Goal: Task Accomplishment & Management: Complete application form

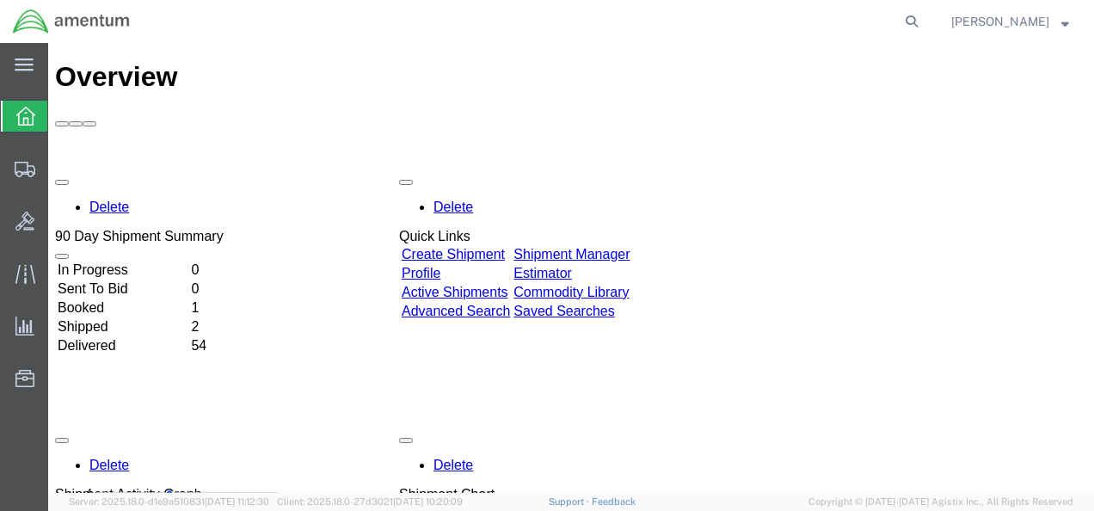
click at [505, 247] on link "Create Shipment" at bounding box center [453, 254] width 103 height 15
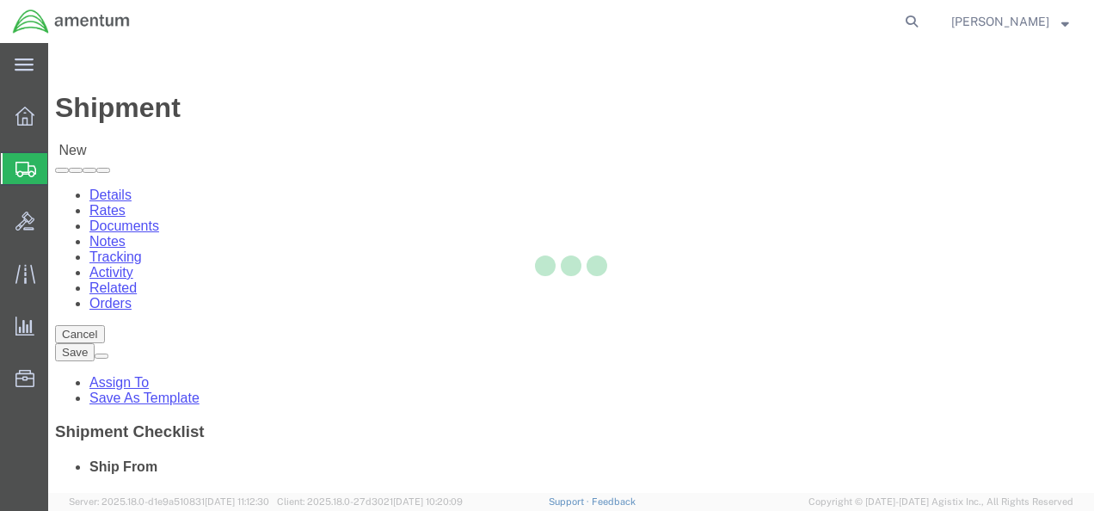
select select
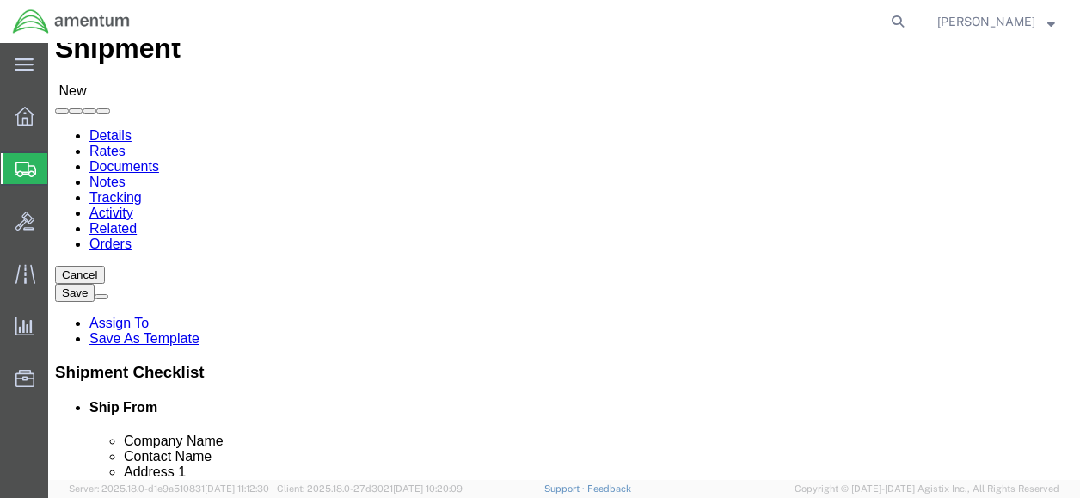
scroll to position [86, 0]
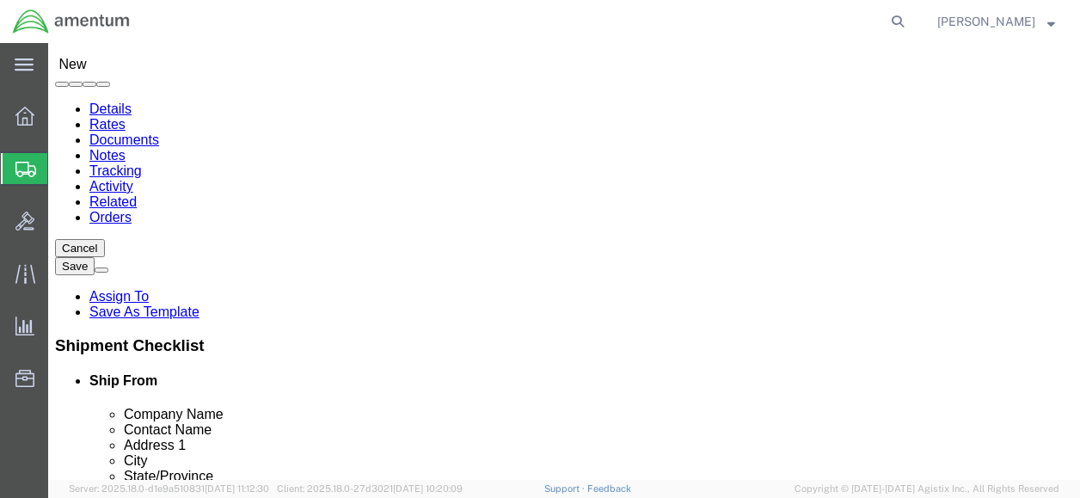
click input "text"
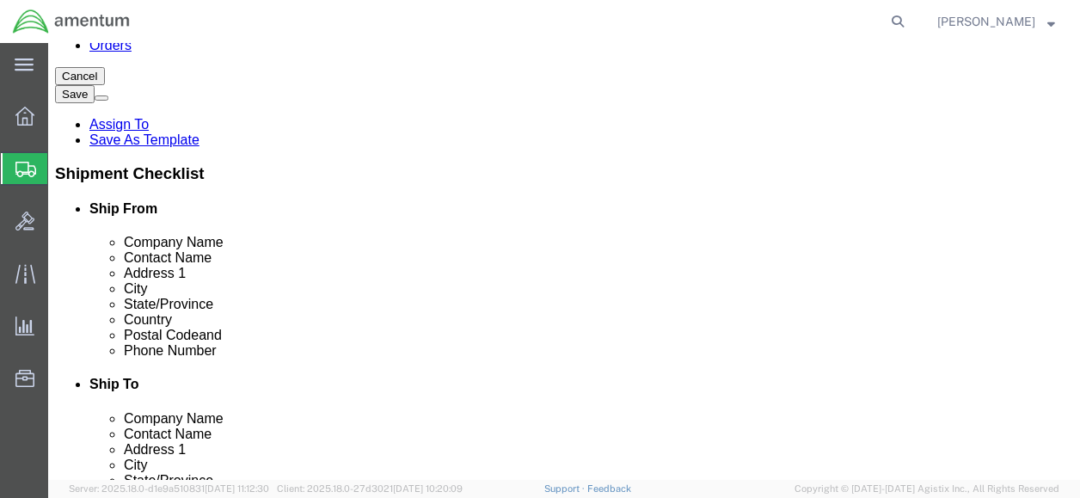
scroll to position [172, 0]
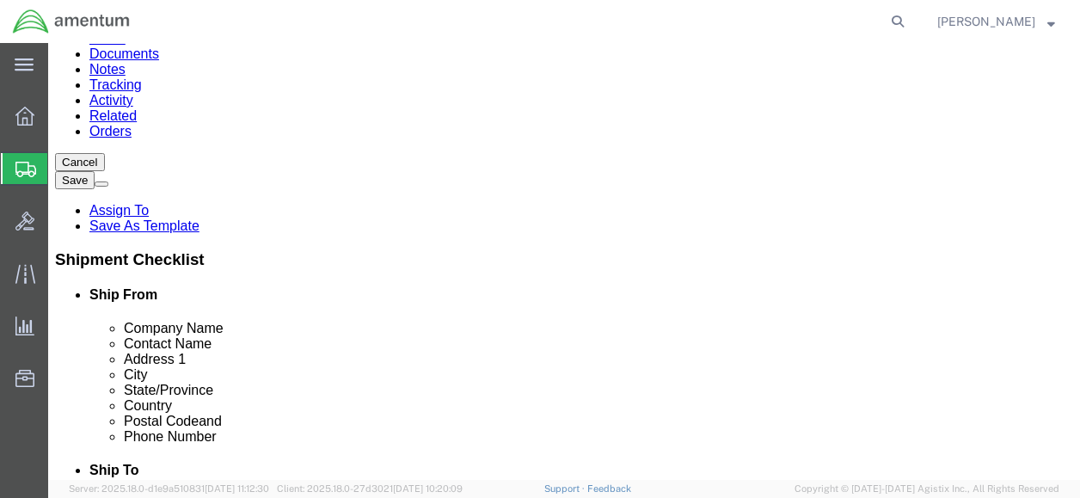
type input "AMENTUM SERVICES"
click div "Ship To Location Location My Profile Location [PHONE_NUMBER] [PHONE_NUMBER] [PH…"
click input "text"
type input "ATTN: [PERSON_NAME](AMENTUM)"
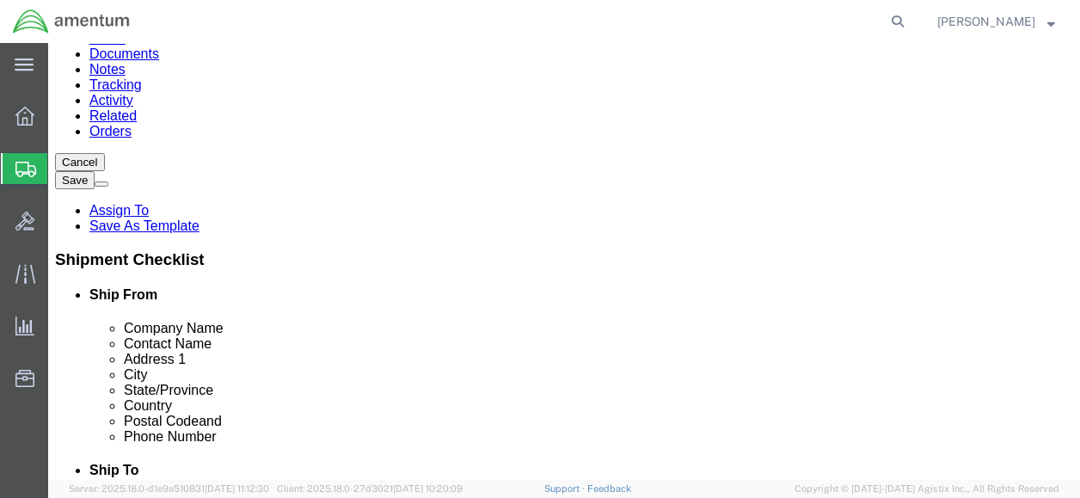
scroll to position [0, 0]
click input "text"
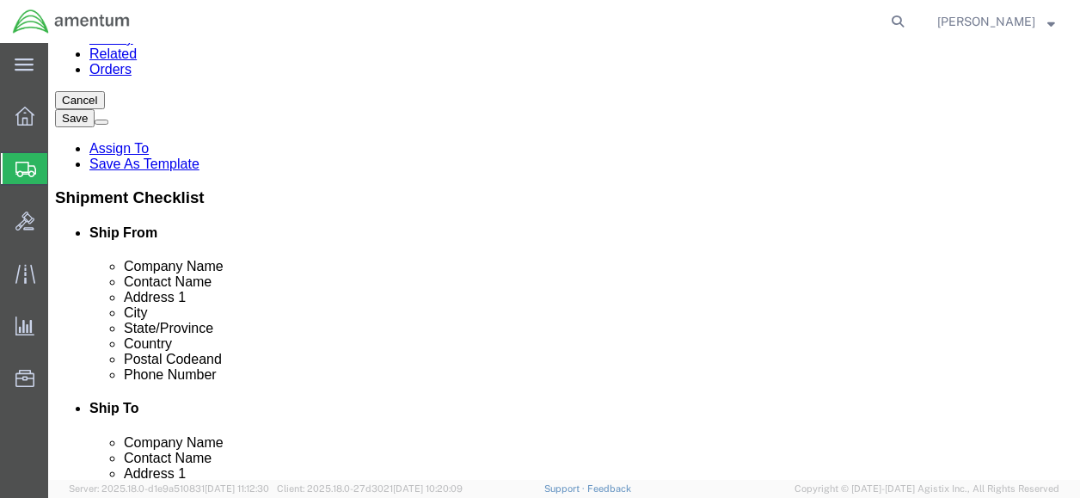
scroll to position [258, 0]
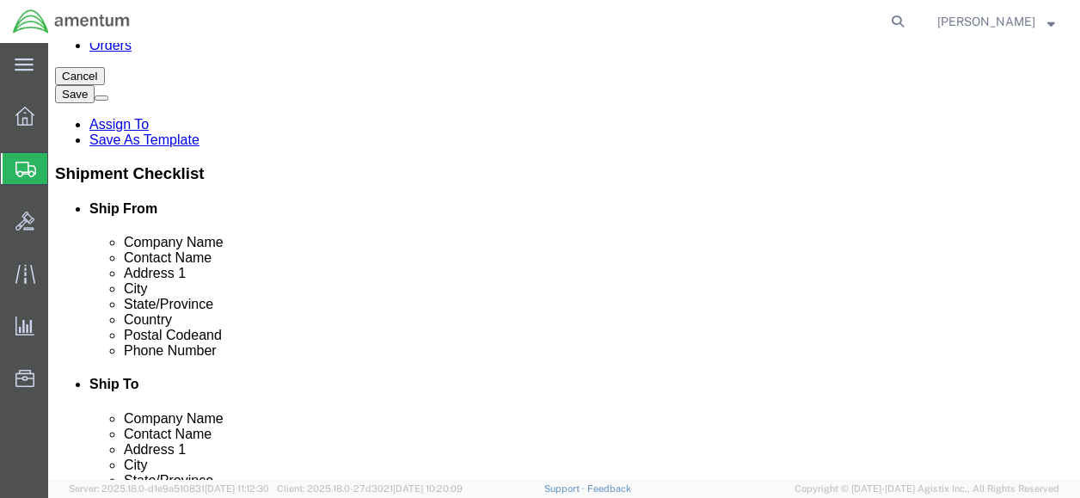
type input "FRCMA [STREET_ADDRESS]"
select select
click input "text"
type input "ROOM C-165"
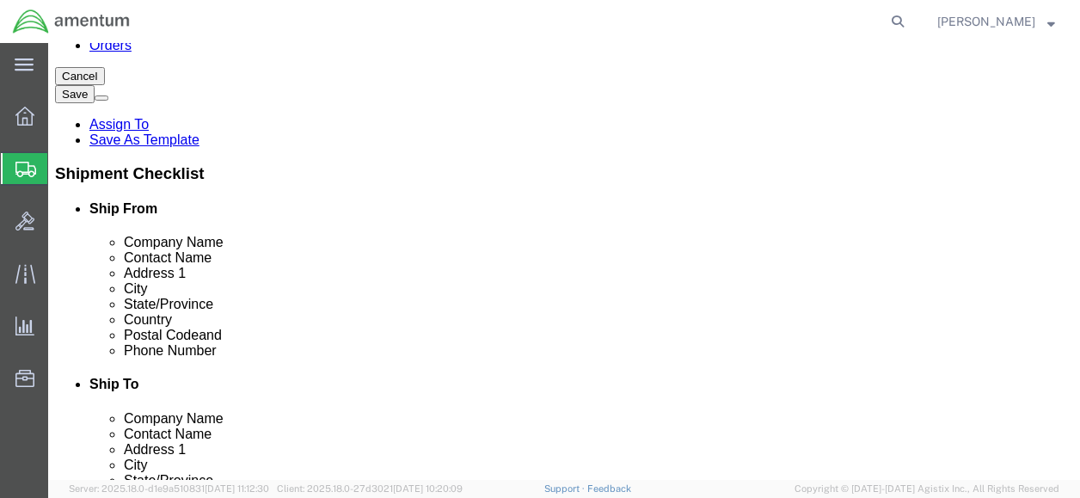
click input "text"
type input "[US_STATE][GEOGRAPHIC_DATA]"
select select
click div "Cancel Save Assign To Save As Template Shipment Checklist Ship From Company Nam…"
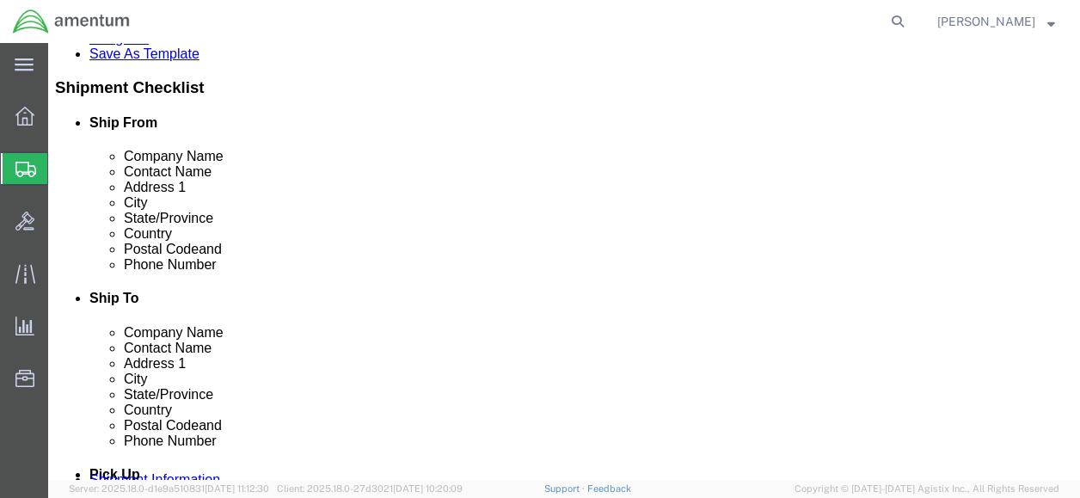
type input "VI"
select select
select select "VA"
click input "Postal Code"
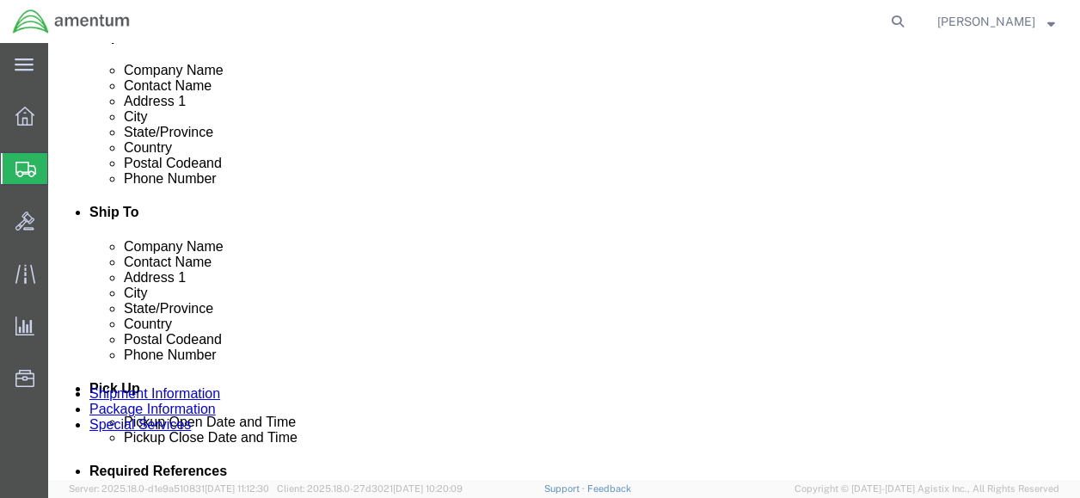
type input "23460"
select select
click input "text"
type input "9"
type input "[PHONE_NUMBER]"
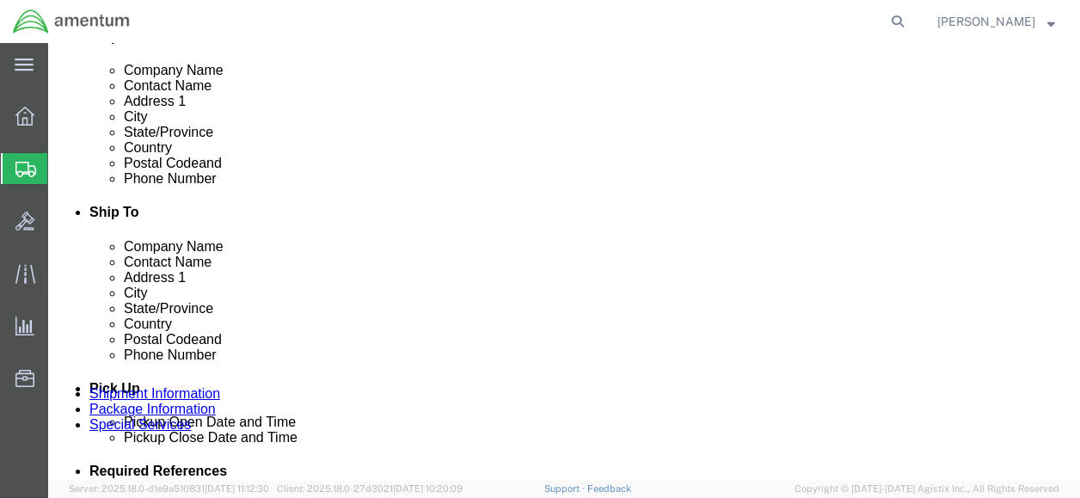
click input "text"
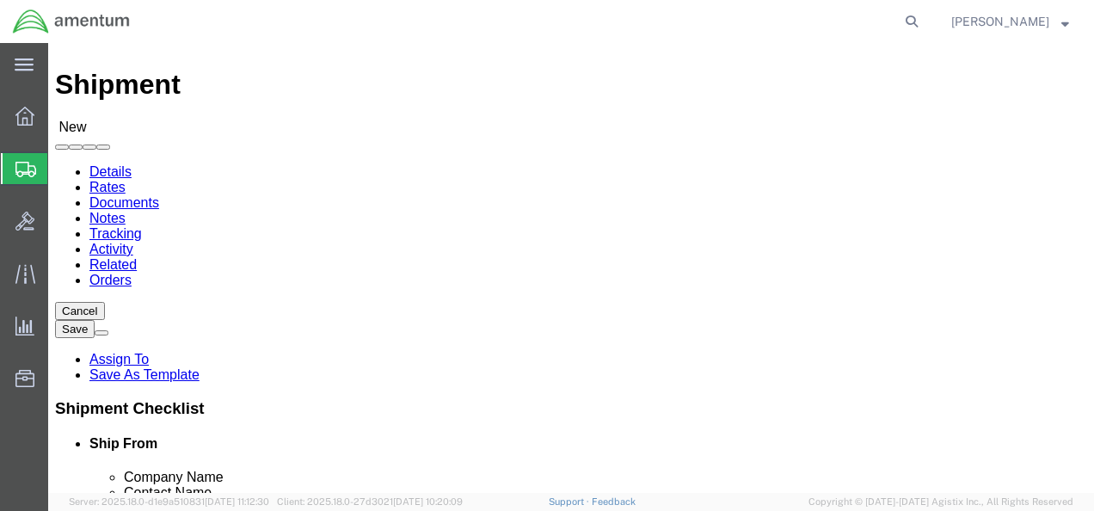
scroll to position [0, 0]
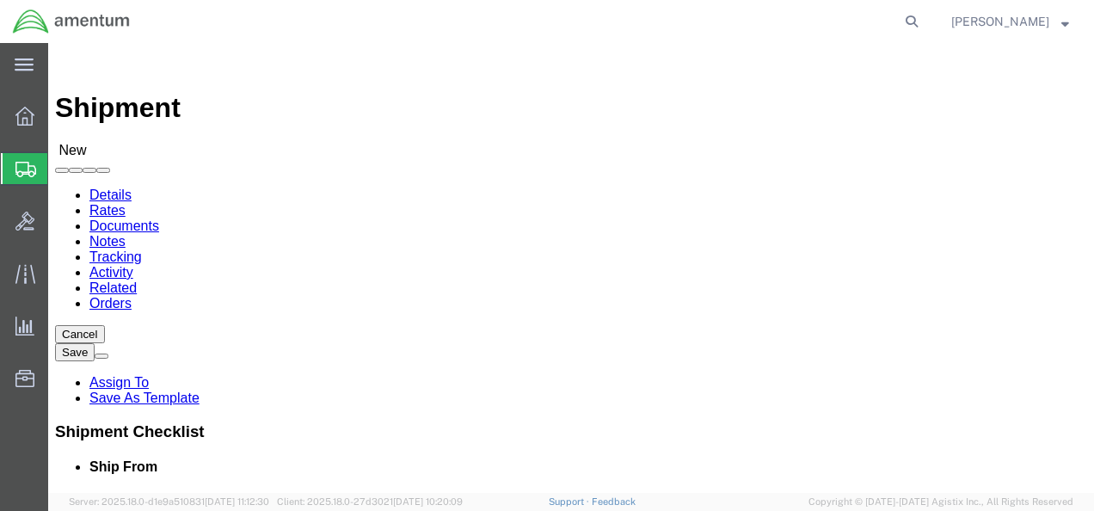
type input "[PERSON_NAME][EMAIL_ADDRESS][PERSON_NAME][DOMAIN_NAME]"
checkbox input "true"
click input "text"
type input "AMENTUM SERVICES"
click div "Ship To Location Location My Profile Location [PHONE_NUMBER] [PHONE_NUMBER] [PH…"
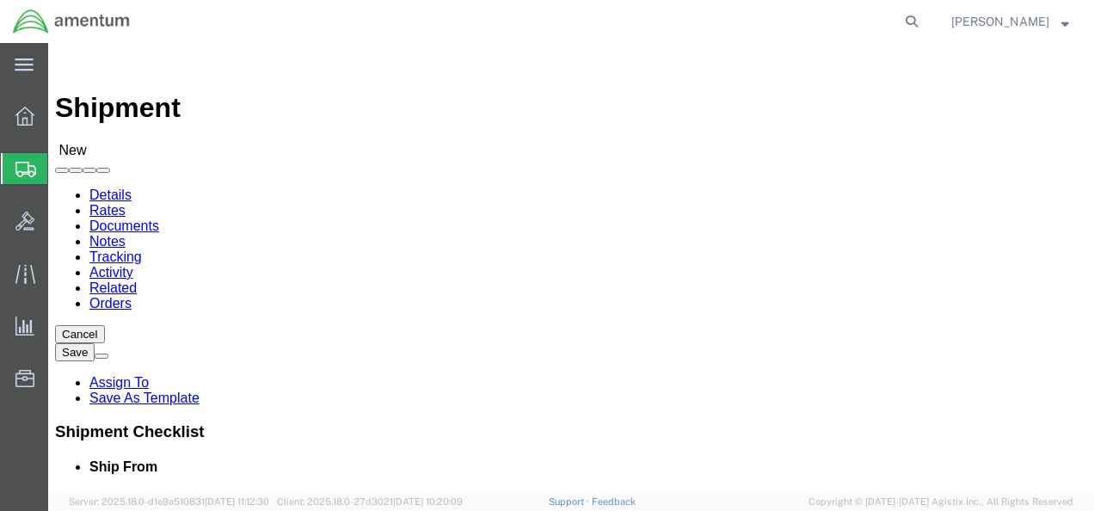
click input "text"
type input "[PERSON_NAME]"
drag, startPoint x: 246, startPoint y: 424, endPoint x: 260, endPoint y: 394, distance: 33.1
click p "- AMENTUM SERVICES - ([PERSON_NAME]) [GEOGRAPHIC_DATA], [PERSON_NAME][STREET_AD…"
select select
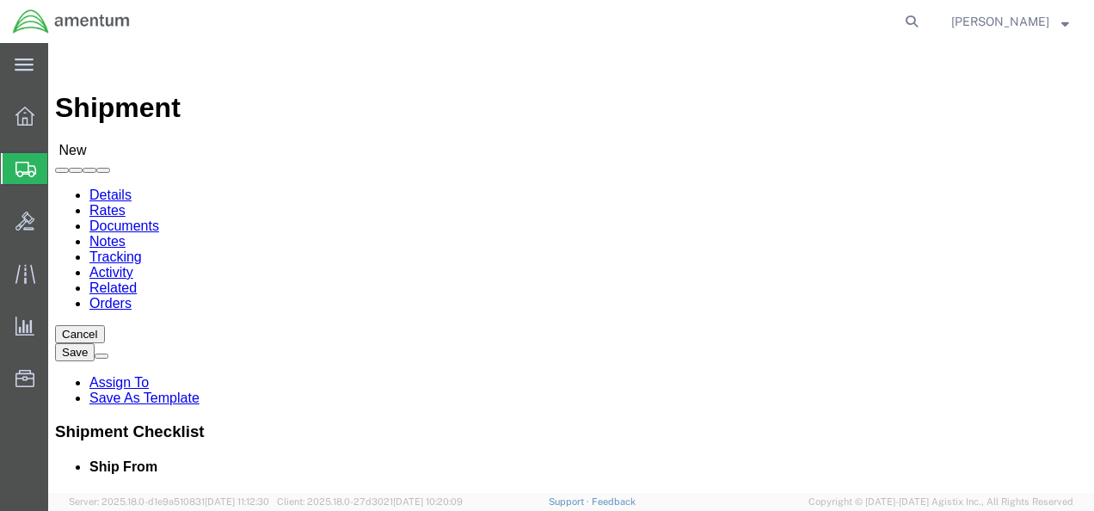
type input "[PERSON_NAME]"
type input "NAS [GEOGRAPHIC_DATA]"
type input "[PERSON_NAME] STREET BLDG. 796"
type input "[GEOGRAPHIC_DATA]"
type input "32212"
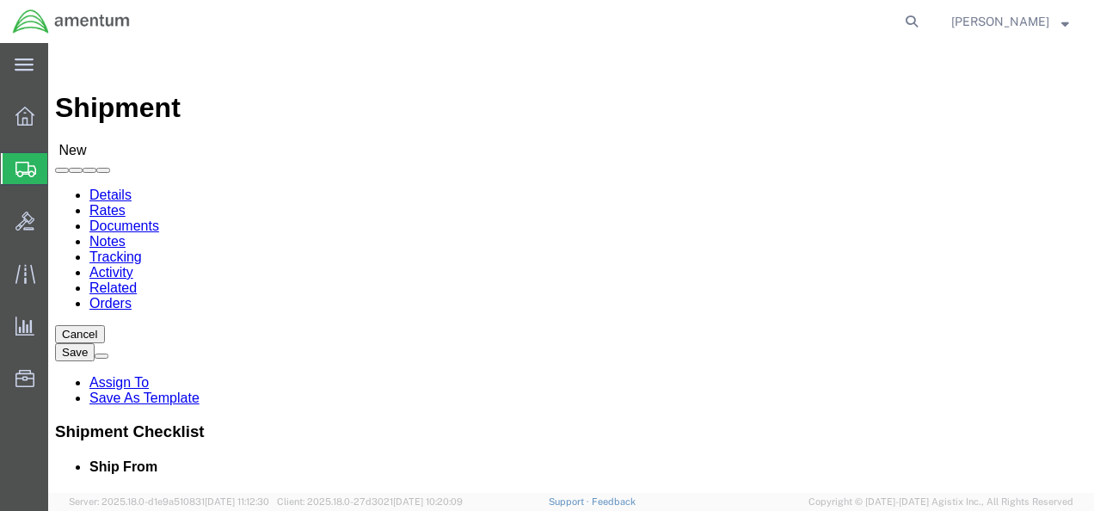
type input "[GEOGRAPHIC_DATA]"
type input "[PHONE_NUMBER]"
type input "[PERSON_NAME][EMAIL_ADDRESS][PERSON_NAME][DOMAIN_NAME]"
checkbox input "true"
select select "FL"
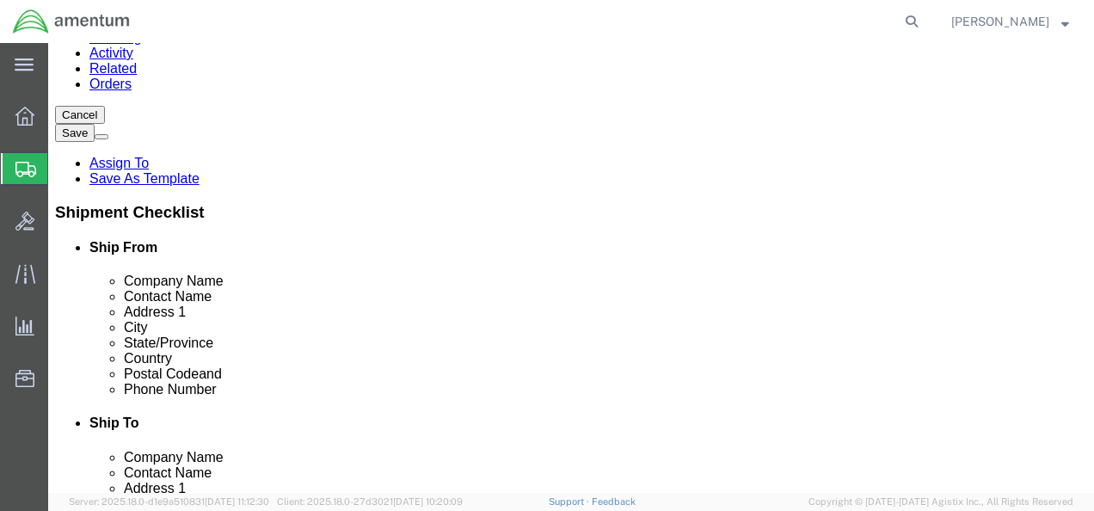
scroll to position [258, 0]
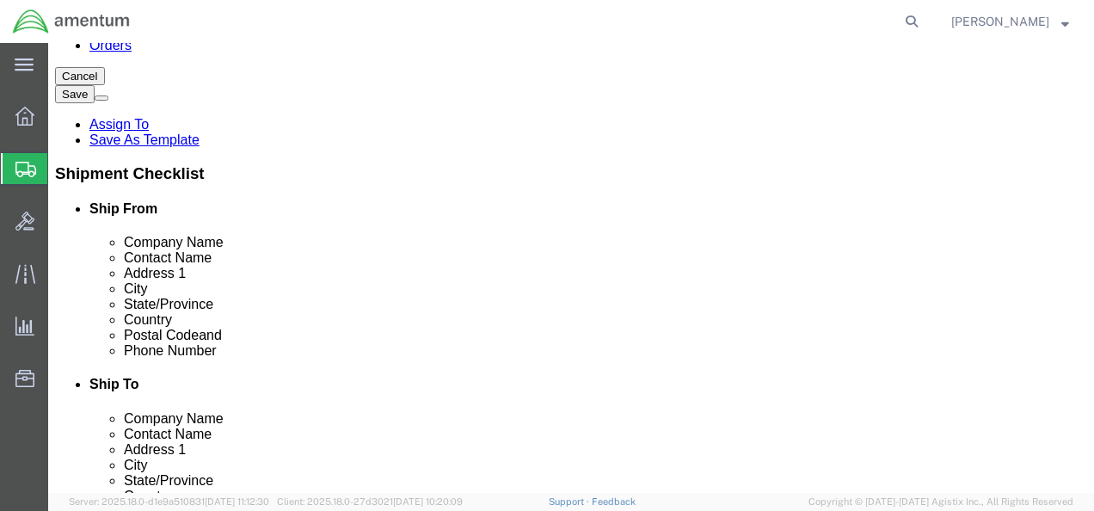
type input "[PERSON_NAME]"
click input "[PHONE_NUMBER]"
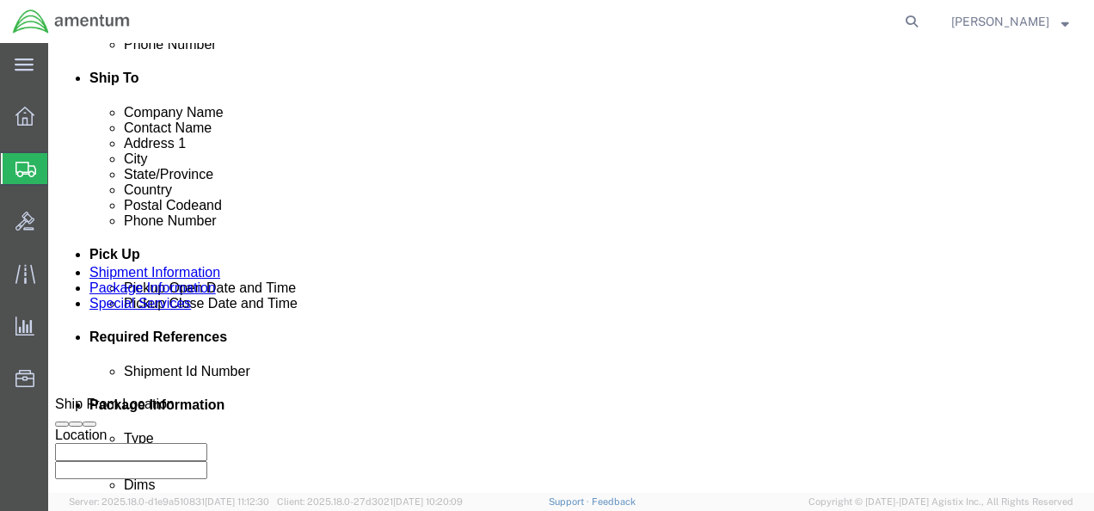
scroll to position [602, 0]
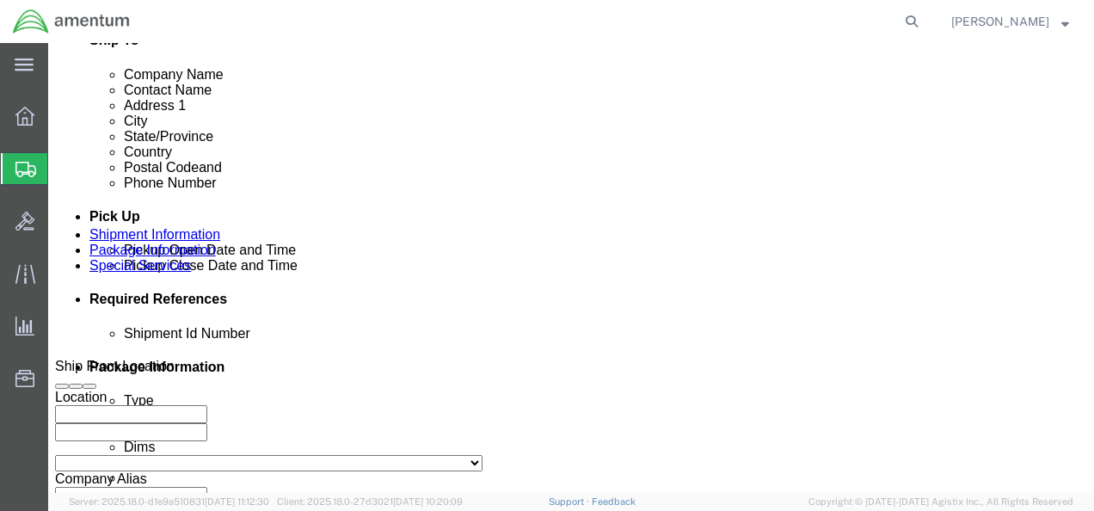
type input "[PHONE_NUMBER]"
click div "[DATE] 10:00 AM"
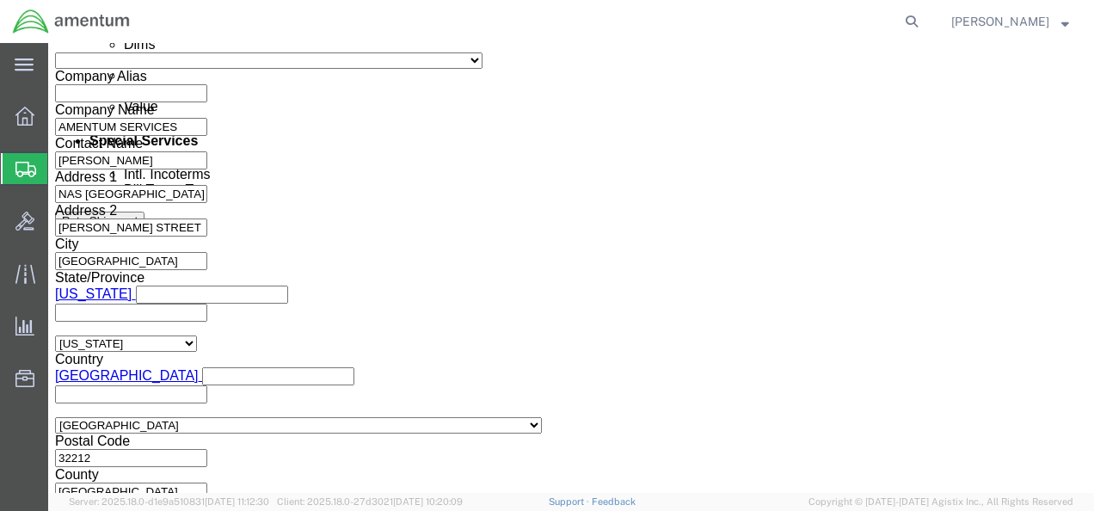
drag, startPoint x: 167, startPoint y: 226, endPoint x: 136, endPoint y: 220, distance: 31.5
click input "12:00 AM"
type input "12:00 PM"
click div "Open Time 12:00 PM [DATE] 10:00 AM - [DATE] 10:00 AM Cancel Apply"
click button "Apply"
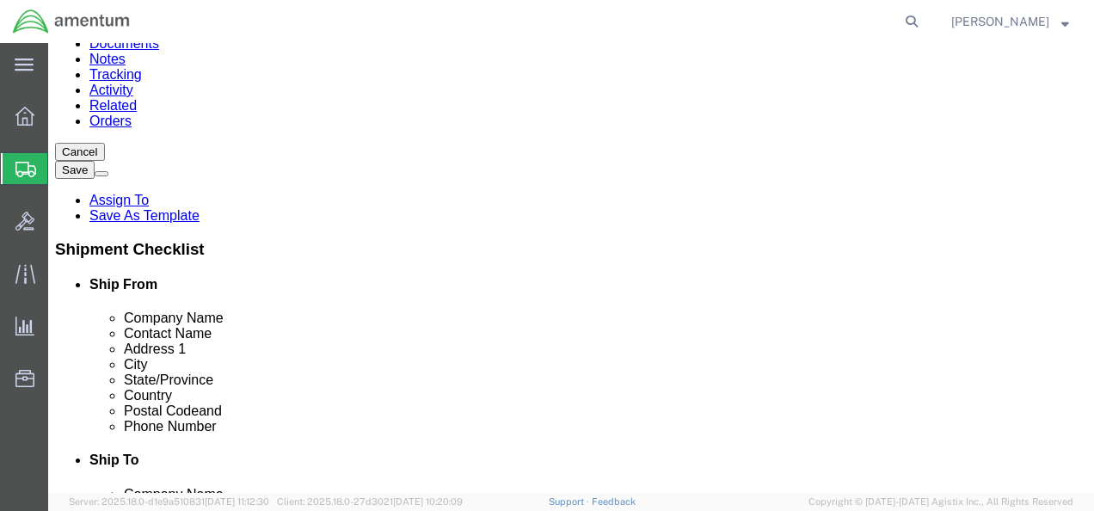
scroll to position [144, 0]
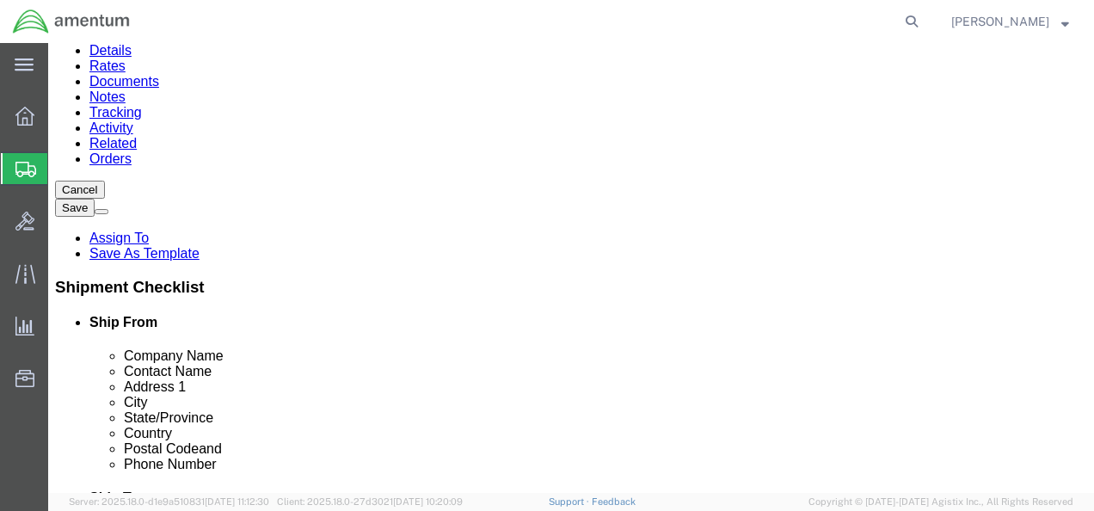
drag, startPoint x: 310, startPoint y: 228, endPoint x: 161, endPoint y: 227, distance: 148.7
click input "[PERSON_NAME]"
drag, startPoint x: 776, startPoint y: 224, endPoint x: 573, endPoint y: 214, distance: 204.0
click input "ATTN: [PERSON_NAME](AMENTUM)"
type input ")"
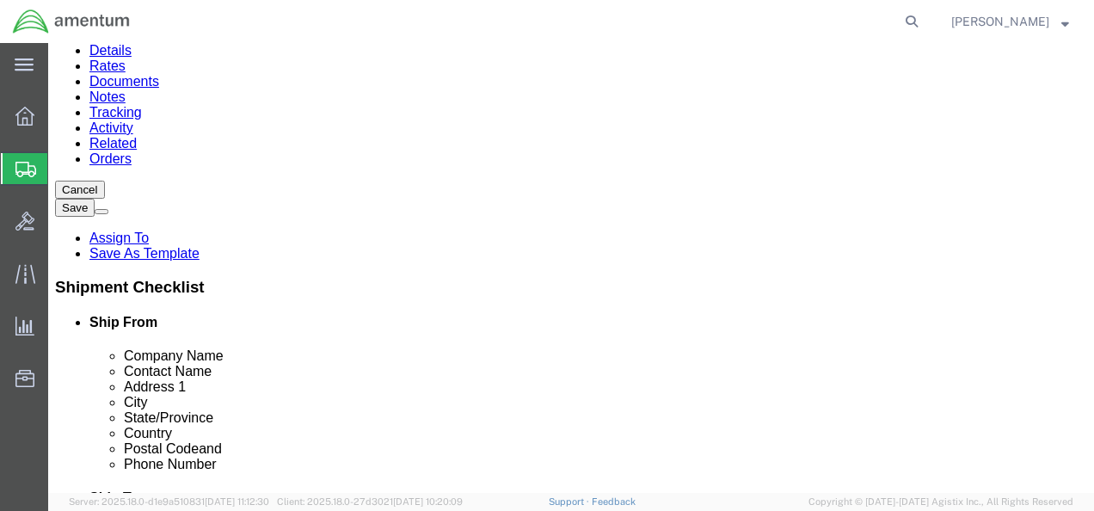
drag, startPoint x: 264, startPoint y: 222, endPoint x: 136, endPoint y: 218, distance: 128.2
click div "Contact Name [PERSON_NAME] [PERSON_NAME]"
paste input "ATTN: [PERSON_NAME](AMENTUM"
type input "ATTN: [PERSON_NAME](AMENTUM"
drag, startPoint x: 777, startPoint y: 258, endPoint x: 570, endPoint y: 259, distance: 207.2
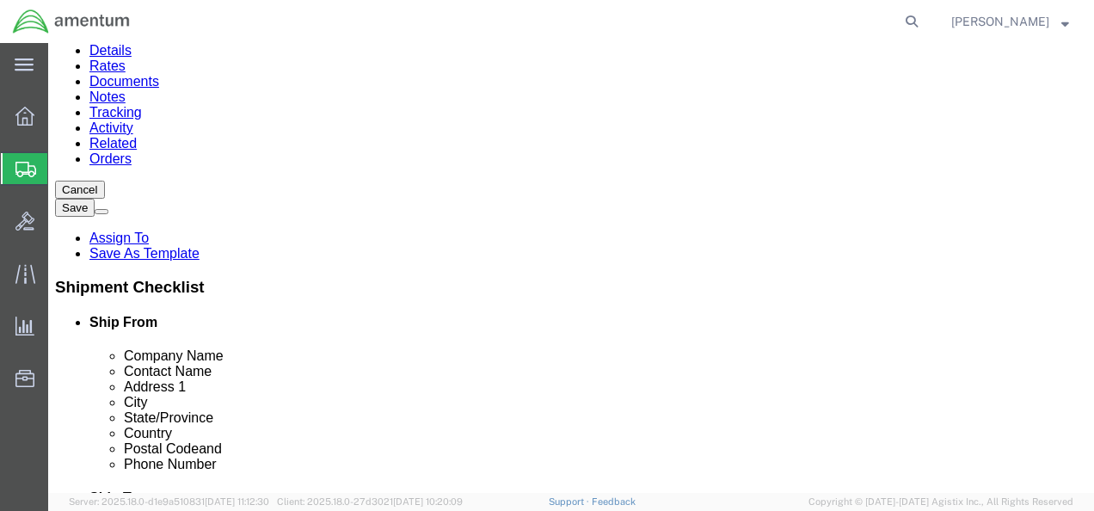
click input "FRCMA [STREET_ADDRESS]"
select select
drag, startPoint x: 332, startPoint y: 254, endPoint x: 158, endPoint y: 257, distance: 173.7
click input "NAS [GEOGRAPHIC_DATA]"
paste input "FRCMA [STREET_ADDRESS]"
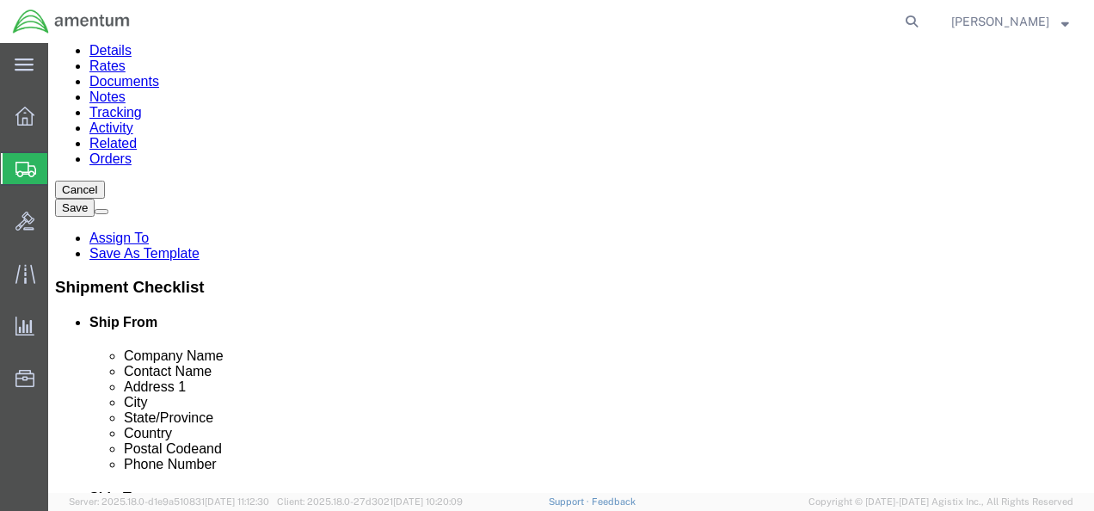
type input "FRCMA [STREET_ADDRESS]"
select select
drag, startPoint x: 665, startPoint y: 285, endPoint x: 573, endPoint y: 285, distance: 92.9
click input "ROOM C-165"
drag, startPoint x: 332, startPoint y: 291, endPoint x: 158, endPoint y: 283, distance: 173.9
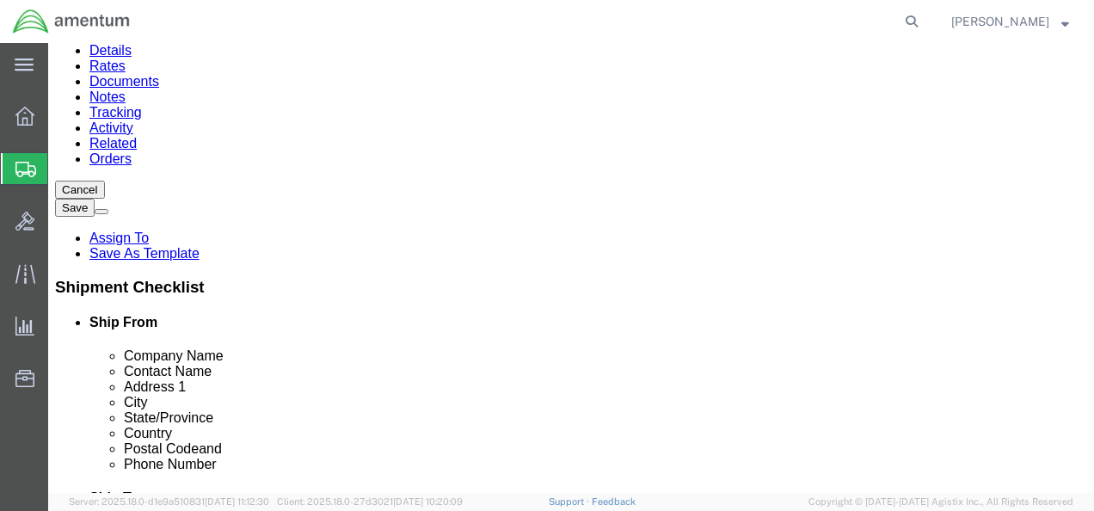
click input "[PERSON_NAME] STREET BLDG. 796"
paste input "ROOM C-165"
type input "ROOM C-165"
drag, startPoint x: 691, startPoint y: 320, endPoint x: 562, endPoint y: 318, distance: 129.0
click div "[US_STATE][GEOGRAPHIC_DATA] [US_STATE][GEOGRAPHIC_DATA]"
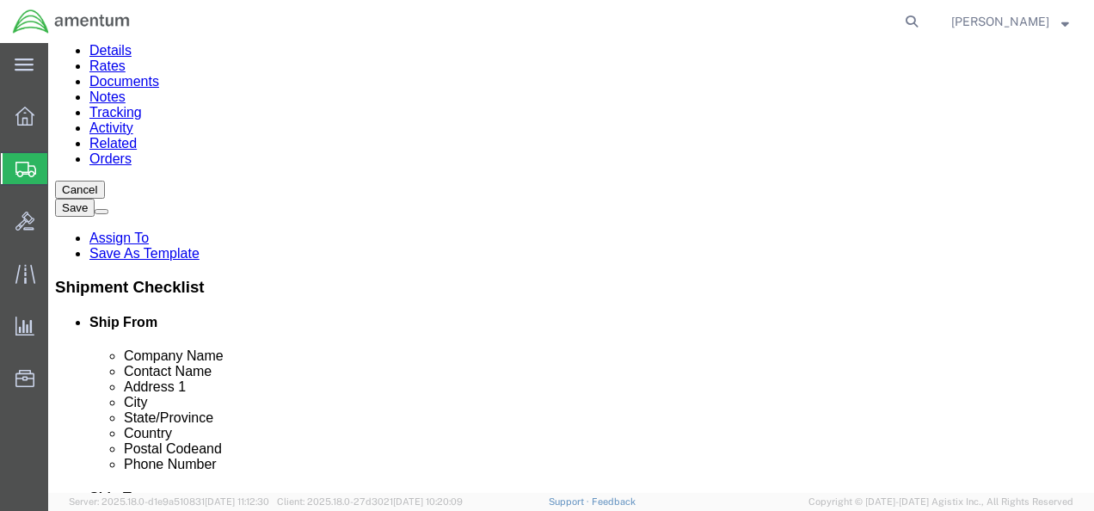
select select
drag, startPoint x: 285, startPoint y: 323, endPoint x: 90, endPoint y: 303, distance: 196.3
click div "Location My Profile Location [PHONE_NUMBER] [PHONE_NUMBER] [PHONE_NUMBER] [PHON…"
paste input "[US_STATE][GEOGRAPHIC_DATA]"
type input "[US_STATE][GEOGRAPHIC_DATA]"
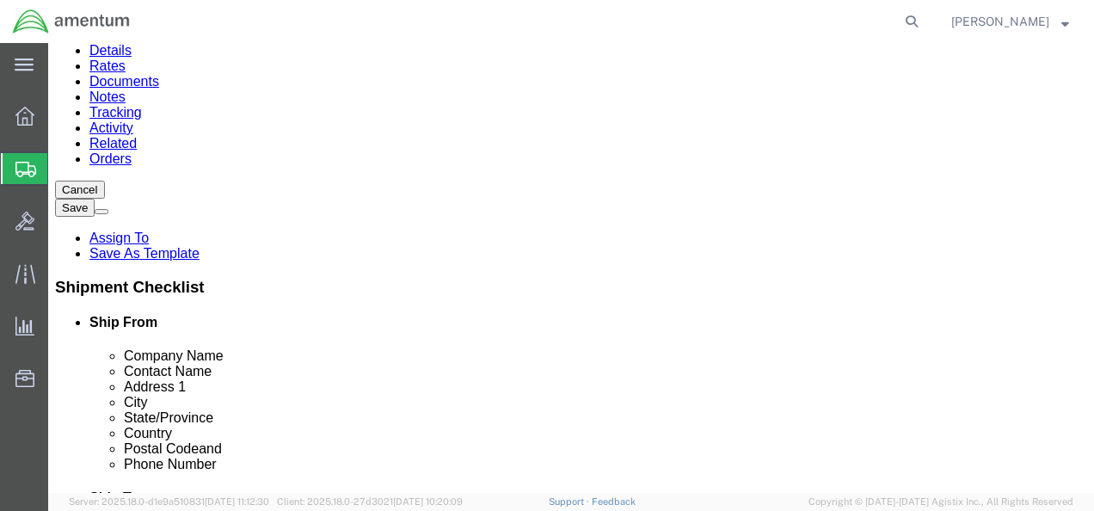
select select
type input "V"
select select
select select "VA"
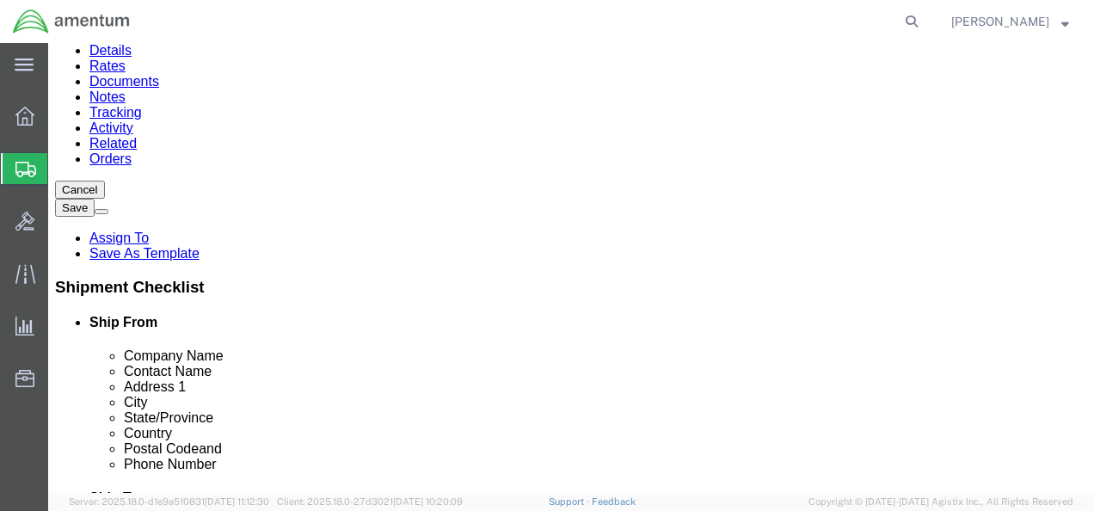
drag, startPoint x: 210, startPoint y: 418, endPoint x: 144, endPoint y: 409, distance: 65.9
click div "Postal Code 32212"
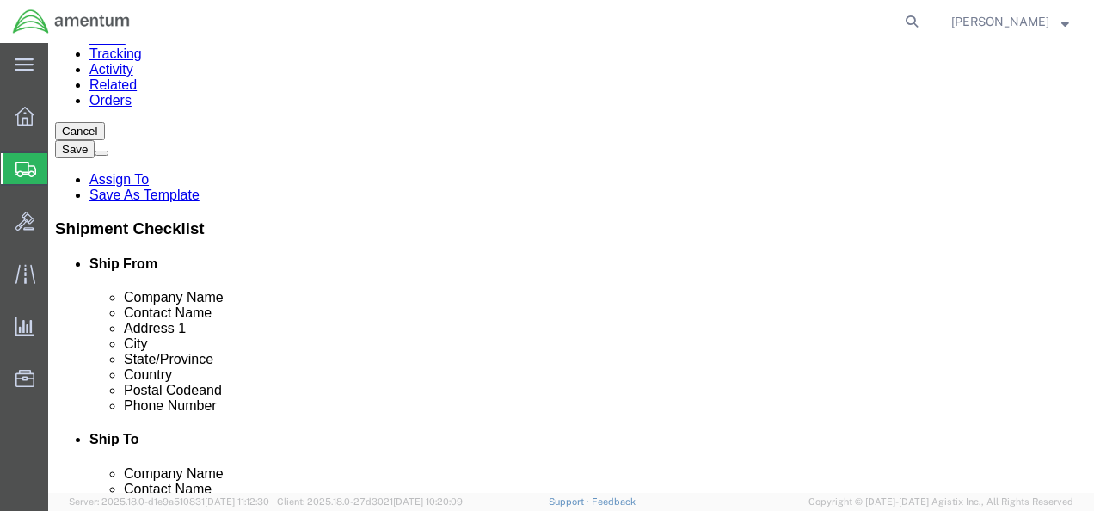
scroll to position [230, 0]
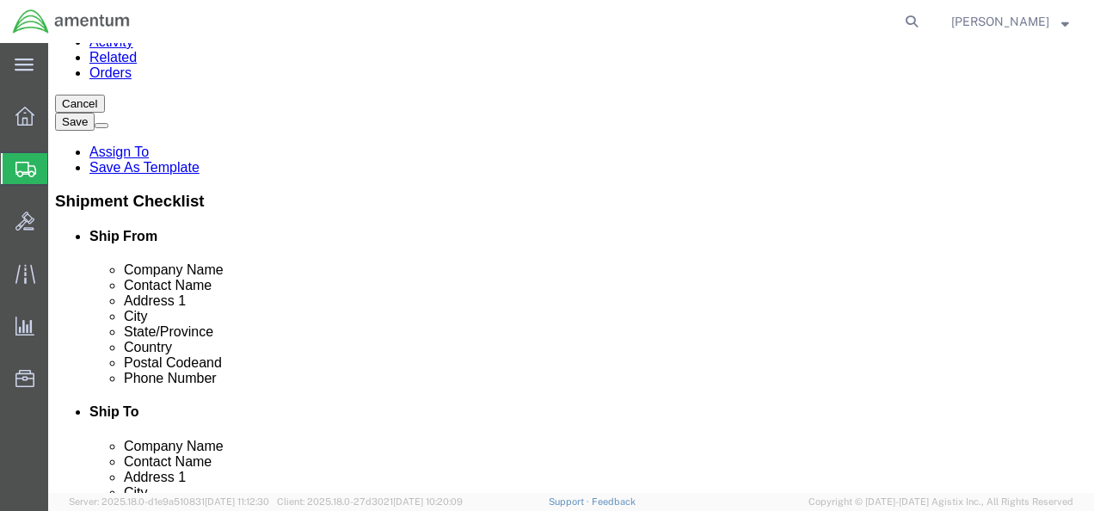
type input "23460"
select select
drag, startPoint x: 679, startPoint y: 363, endPoint x: 518, endPoint y: 356, distance: 161.8
click div "Phone Number [PHONE_NUMBER]"
drag, startPoint x: 290, startPoint y: 361, endPoint x: 185, endPoint y: 359, distance: 104.9
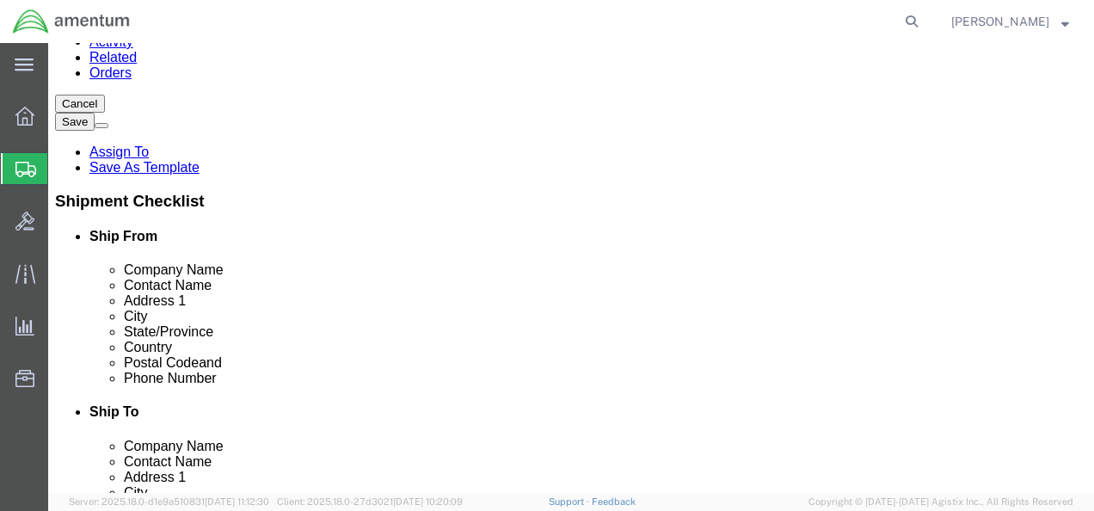
click input "[PHONE_NUMBER]"
paste input "[PHONE_NUMBER]"
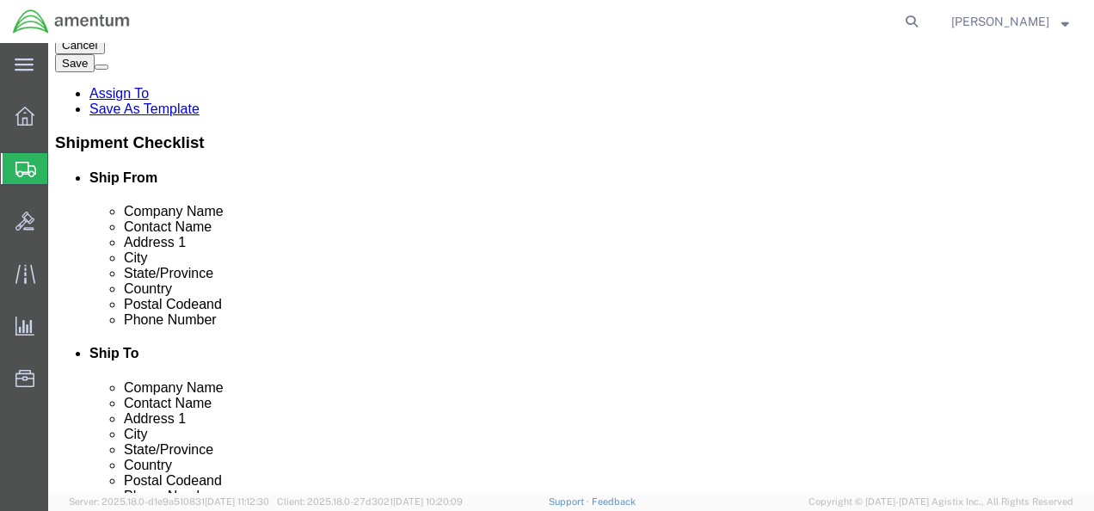
scroll to position [316, 0]
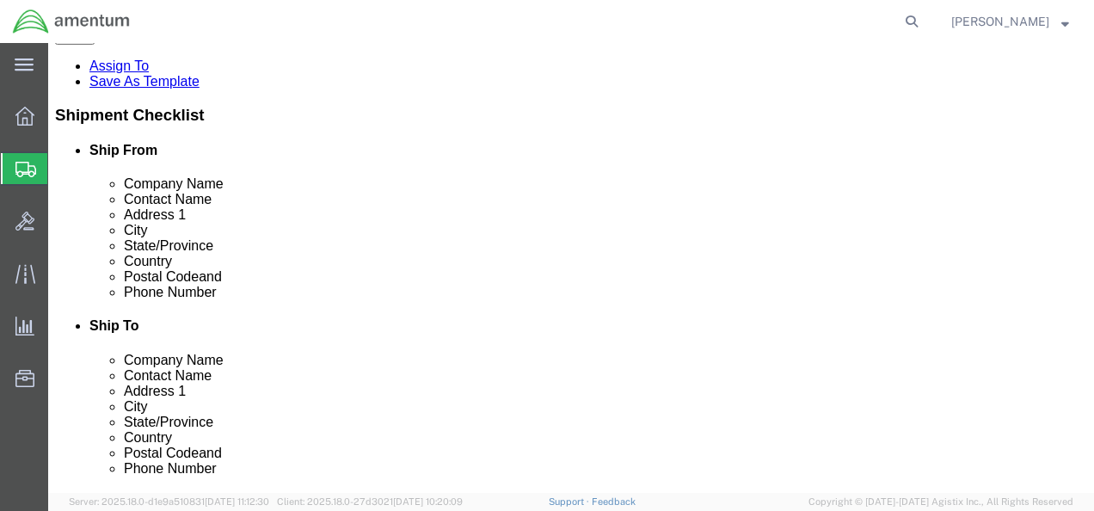
type input "[PHONE_NUMBER]"
drag, startPoint x: 766, startPoint y: 310, endPoint x: 576, endPoint y: 311, distance: 190.0
click div "Email [PERSON_NAME][EMAIL_ADDRESS][PERSON_NAME][DOMAIN_NAME]"
checkbox input "false"
drag, startPoint x: 365, startPoint y: 316, endPoint x: 172, endPoint y: 312, distance: 192.6
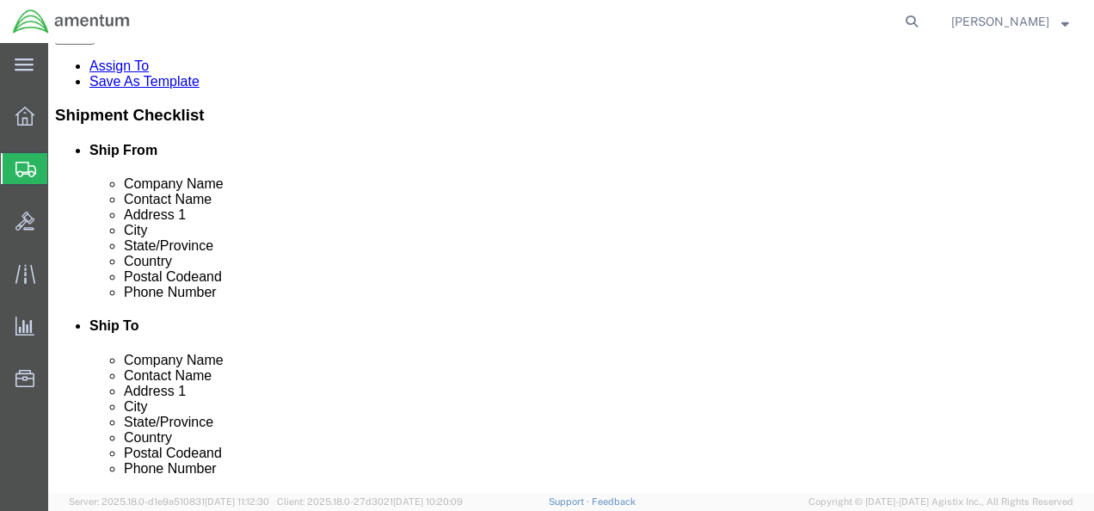
click div "[PERSON_NAME][EMAIL_ADDRESS][PERSON_NAME][DOMAIN_NAME]"
paste input "[PERSON_NAME].[PERSON_NAME]@A"
type input "[PERSON_NAME][EMAIL_ADDRESS][PERSON_NAME][DOMAIN_NAME]"
click div
drag, startPoint x: 650, startPoint y: 313, endPoint x: 647, endPoint y: 304, distance: 10.1
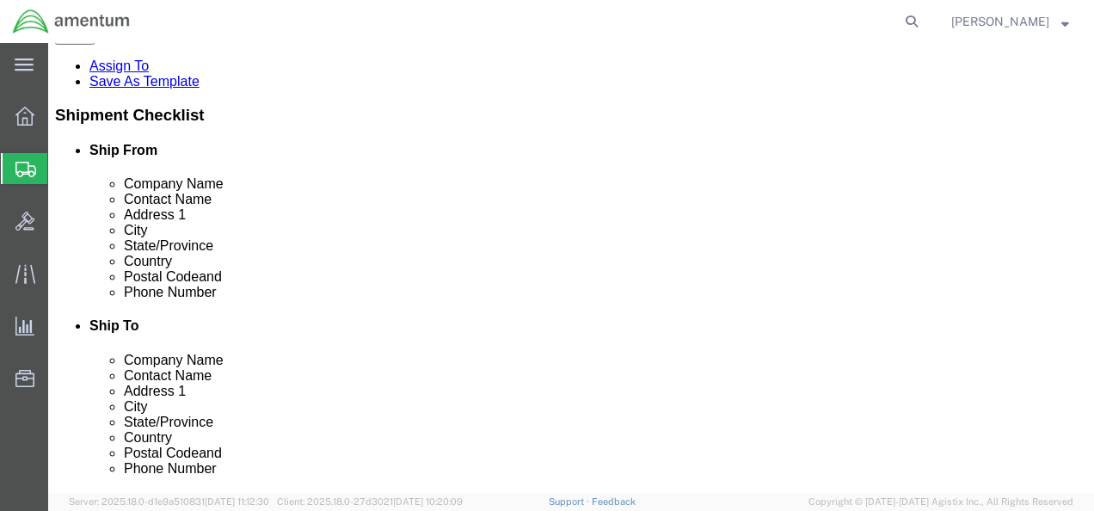
click input "text"
type input "[PERSON_NAME].[PERSON_NAME].@[DOMAIN_NAME]"
checkbox input "true"
click input "text"
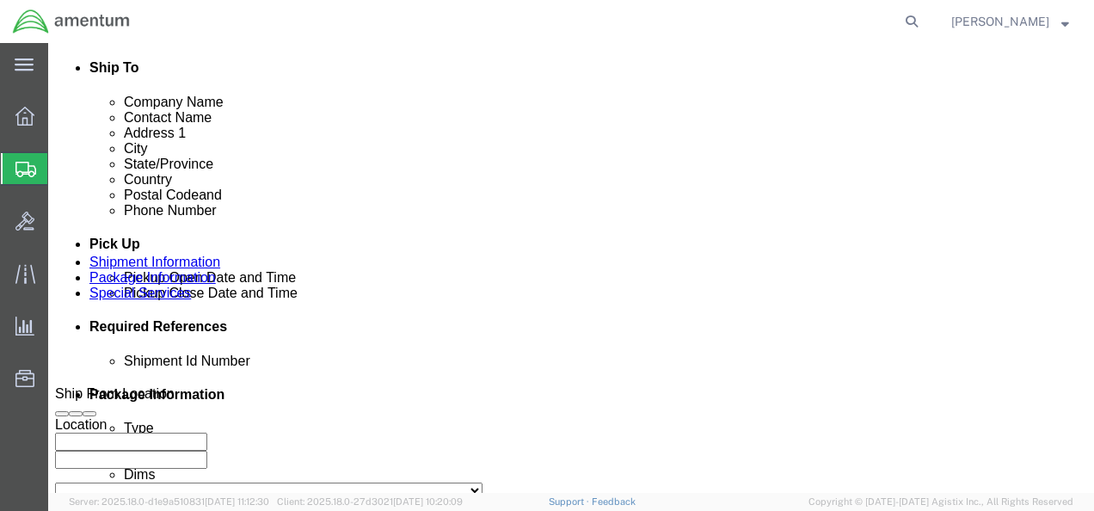
scroll to position [660, 0]
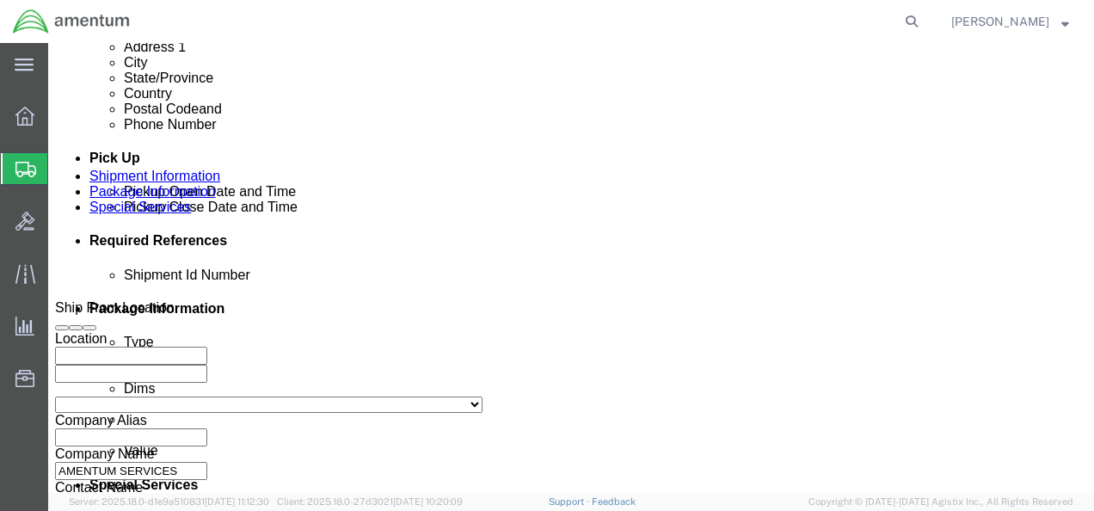
type input "[PHONE_NUMBER]"
click div
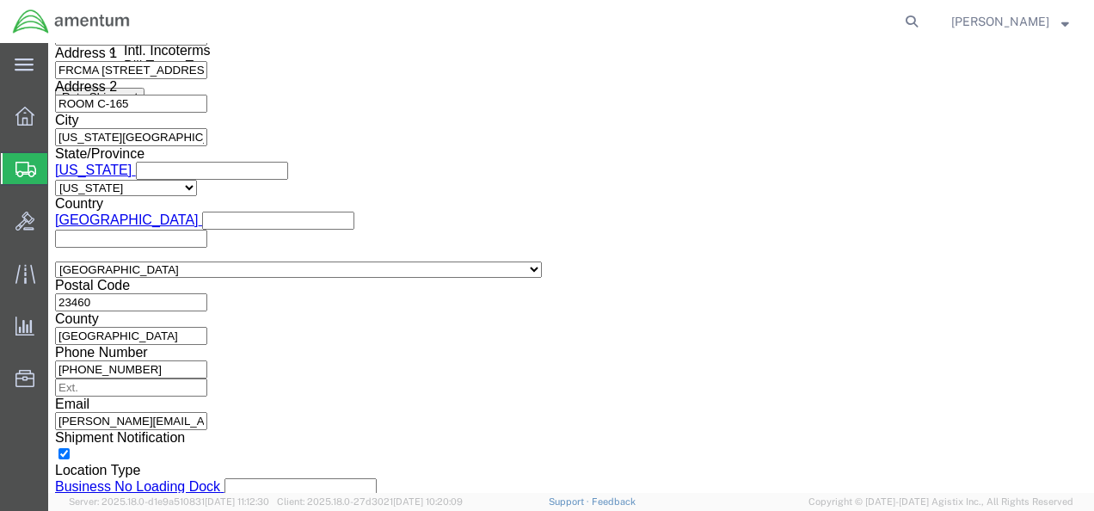
click button "Apply"
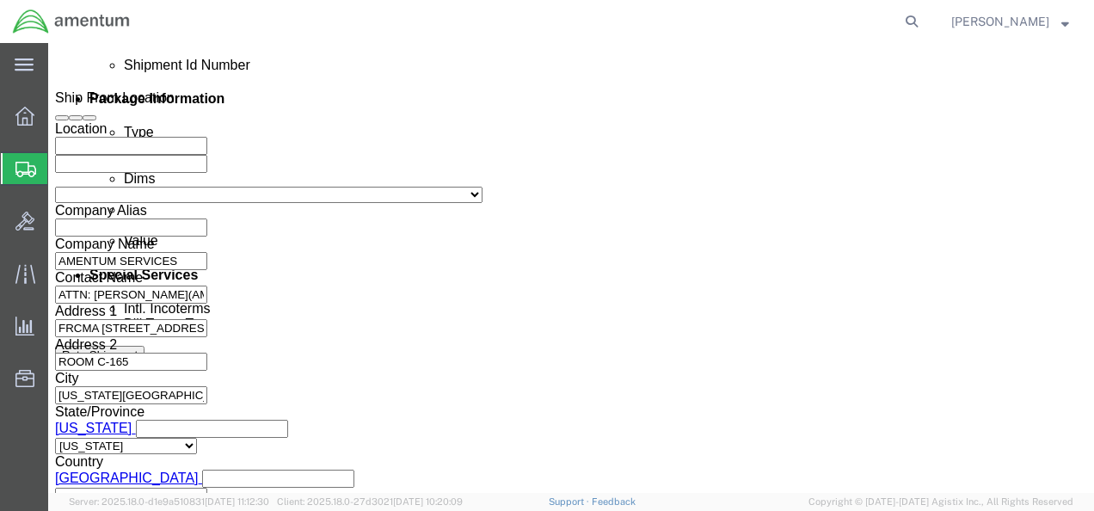
scroll to position [698, 0]
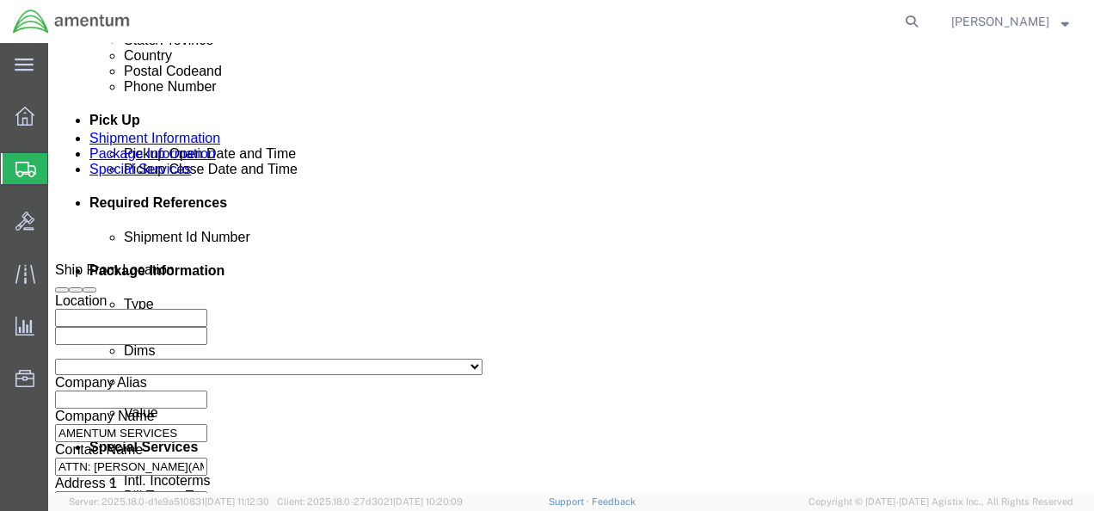
click div
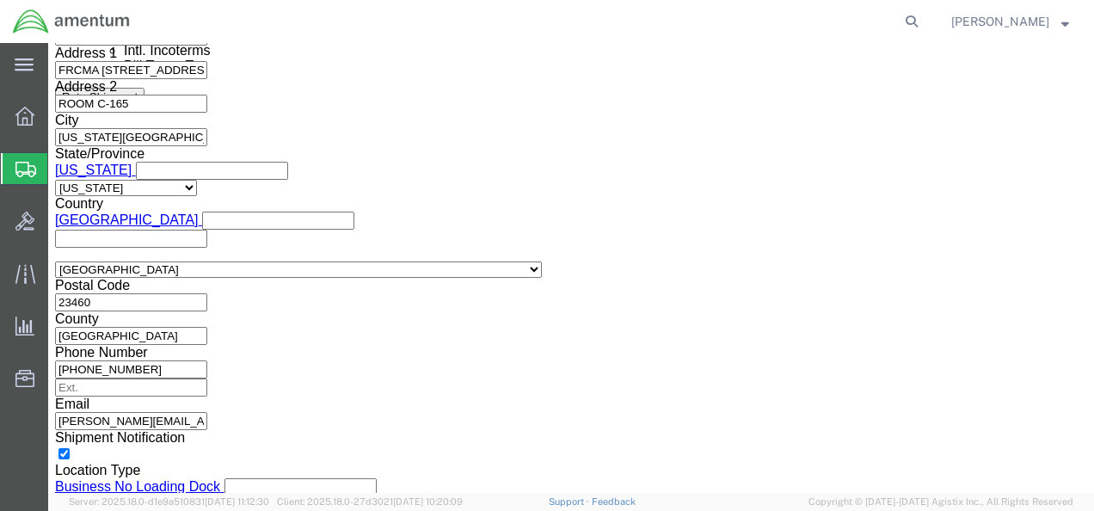
click div "Close Time 3:00 PM [DATE] 3:00 PM - [DATE] 3:00 PM Cancel Apply"
click button "Apply"
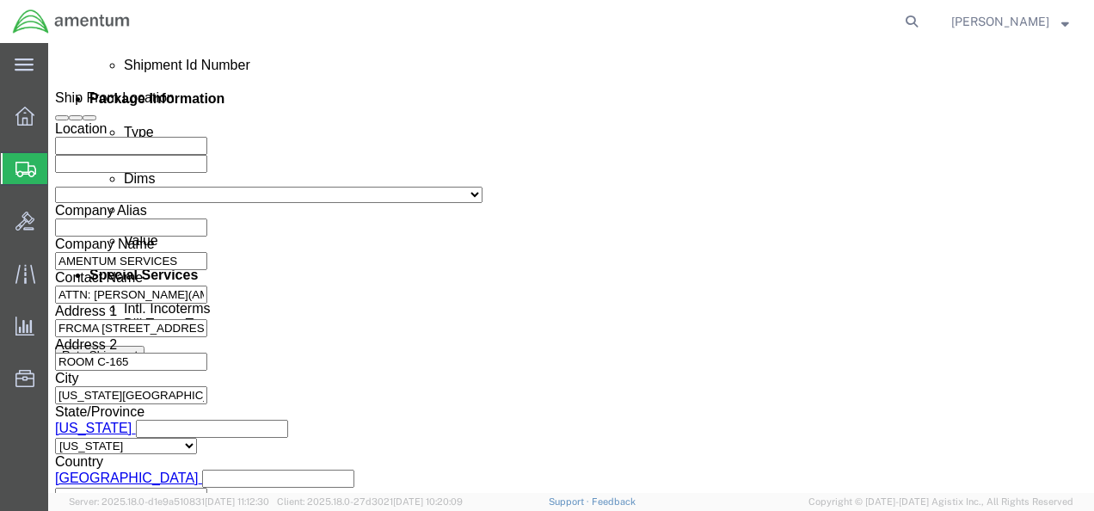
scroll to position [956, 0]
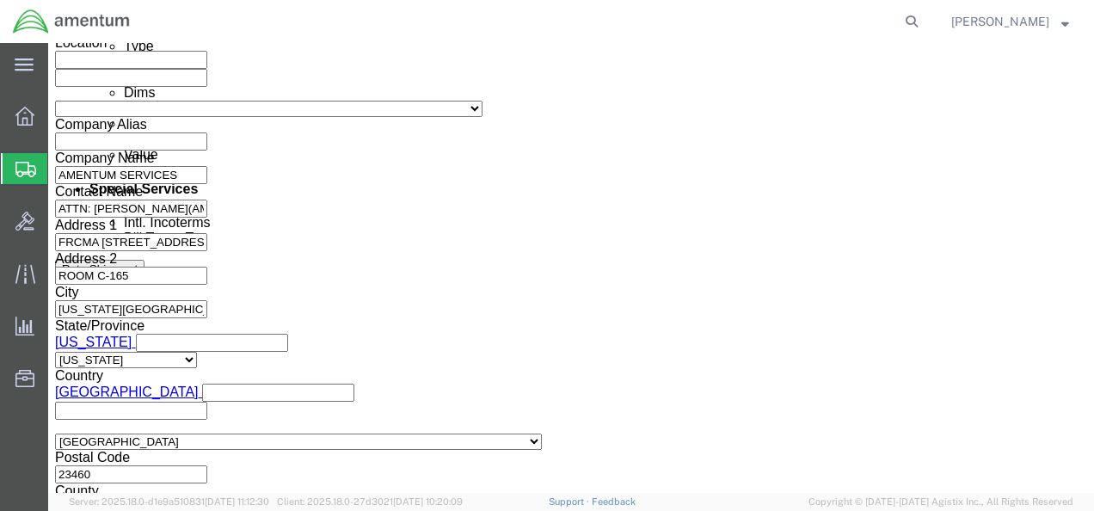
click input "text"
paste input "4735.2.2006AA.CR00.MATSP"
type input "4735.2.2006AA.CR00.MATSP"
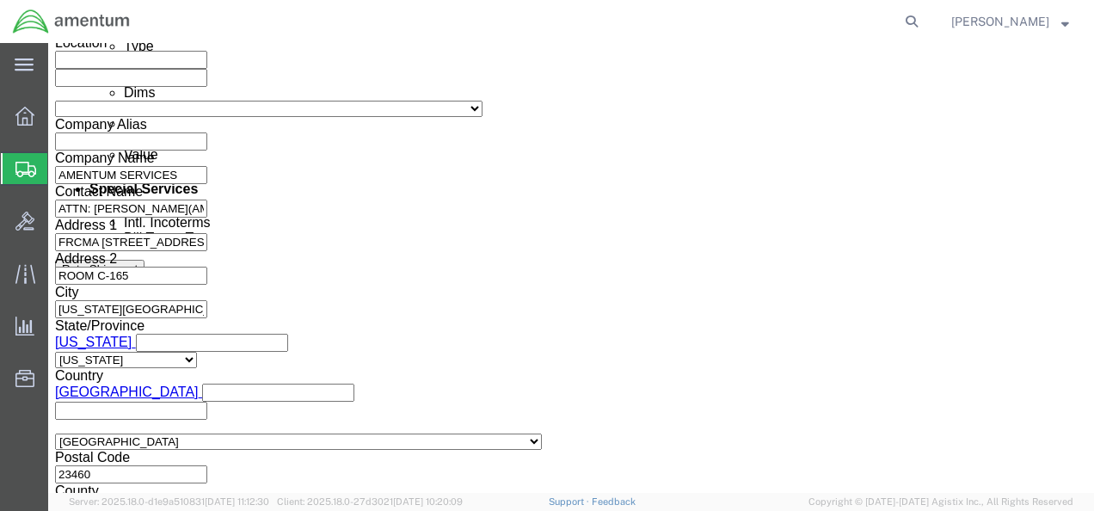
click icon
click button "Add reference"
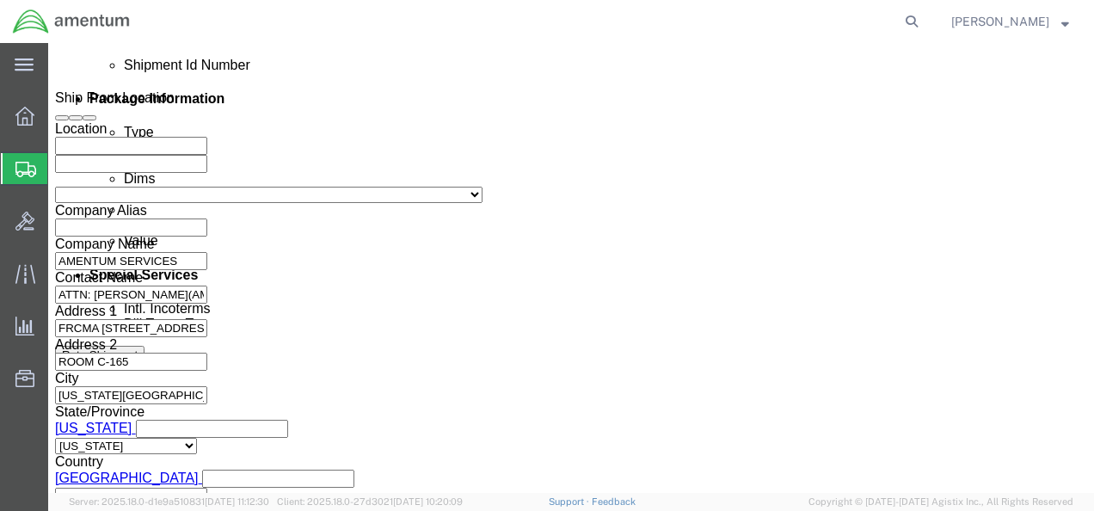
scroll to position [956, 0]
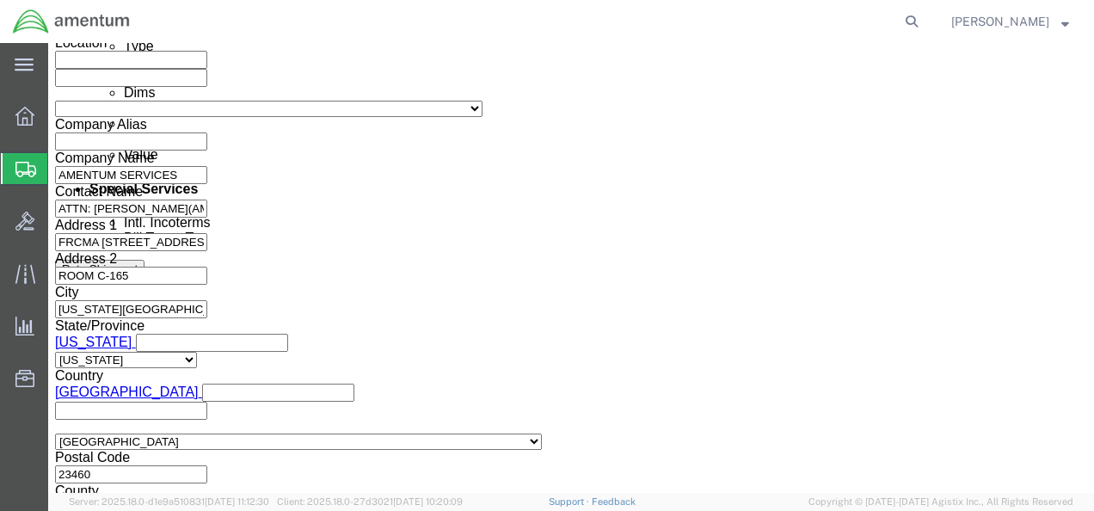
click button "Add reference"
click icon
click icon "button"
click select "Select Account Type Activity ID Airline Appointment Number ASN Batch Request # …"
select select "PROJNUM"
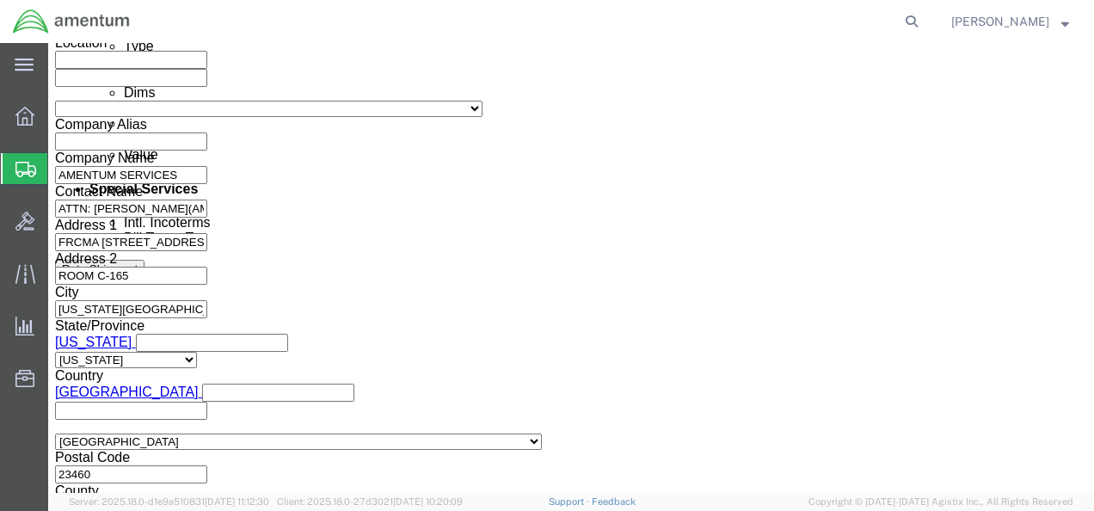
click select "Select Account Type Activity ID Airline Appointment Number ASN Batch Request # …"
click input "text"
paste input "51476274"
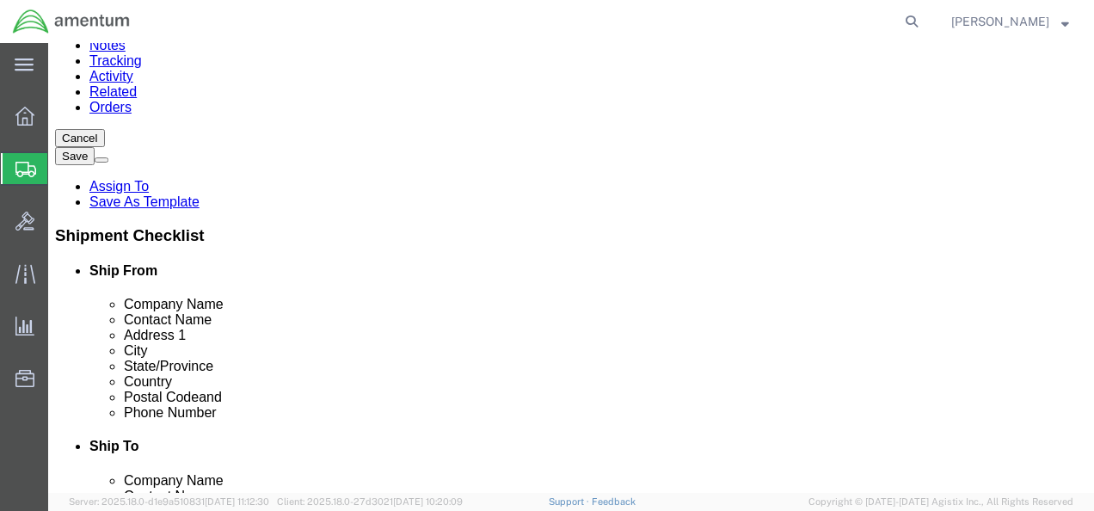
scroll to position [96, 0]
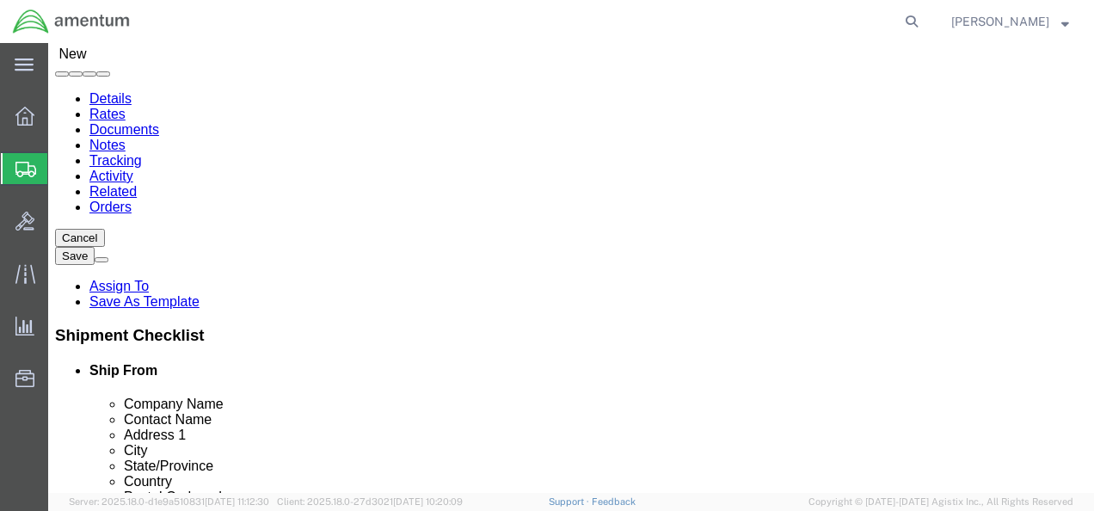
type input "51476274"
drag, startPoint x: 627, startPoint y: 271, endPoint x: 555, endPoint y: 259, distance: 73.2
click div ") )"
click input "text"
drag, startPoint x: 751, startPoint y: 264, endPoint x: 548, endPoint y: 263, distance: 202.9
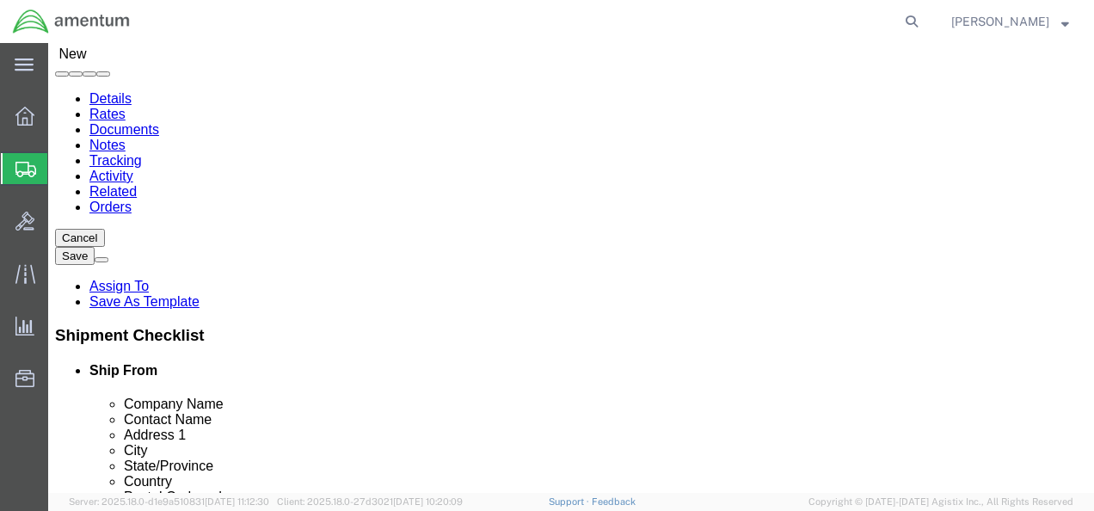
click div "Contact Name ATTN: [PERSON_NAME] ATTN"
type input "KENDAL"
drag, startPoint x: 645, startPoint y: 335, endPoint x: 626, endPoint y: 340, distance: 19.6
click p "- AMENTUM SERVICES - ([PERSON_NAME]) [GEOGRAPHIC_DATA], [PERSON_NAME][STREET_AD…"
select select
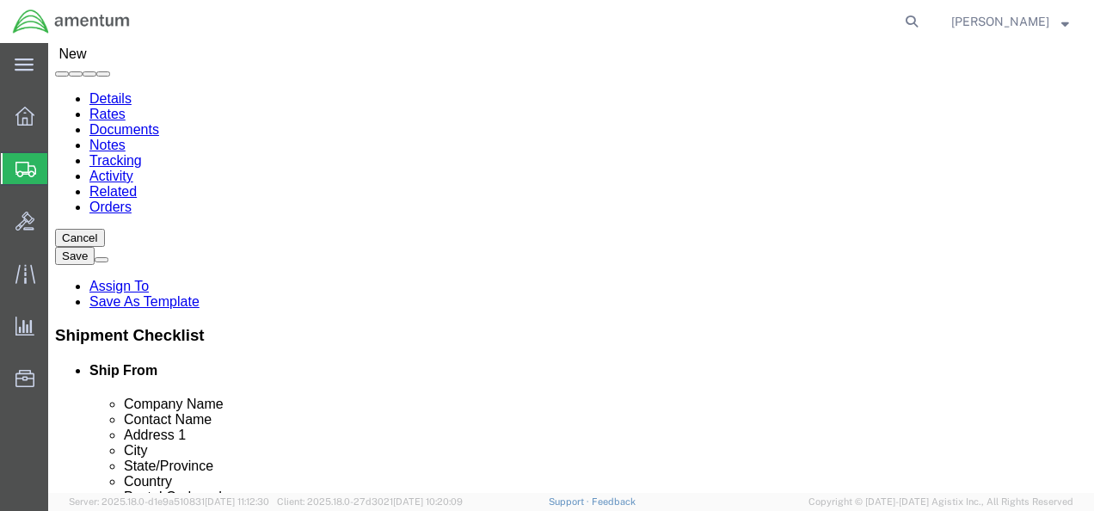
type input "[PERSON_NAME]"
type input "NAS [GEOGRAPHIC_DATA]"
type input "[PERSON_NAME] STREET BLDG. 796"
type input "[GEOGRAPHIC_DATA]"
type input "32212"
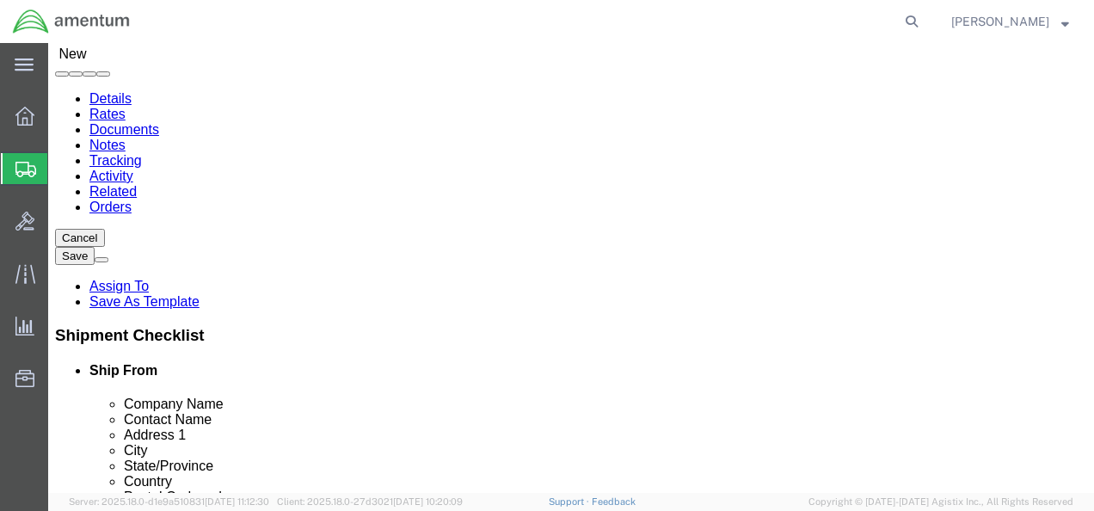
type input "[GEOGRAPHIC_DATA]"
type input "[PHONE_NUMBER]"
type input "[PERSON_NAME][EMAIL_ADDRESS][PERSON_NAME][DOMAIN_NAME]"
select select "FL"
drag, startPoint x: 677, startPoint y: 274, endPoint x: 451, endPoint y: 250, distance: 227.4
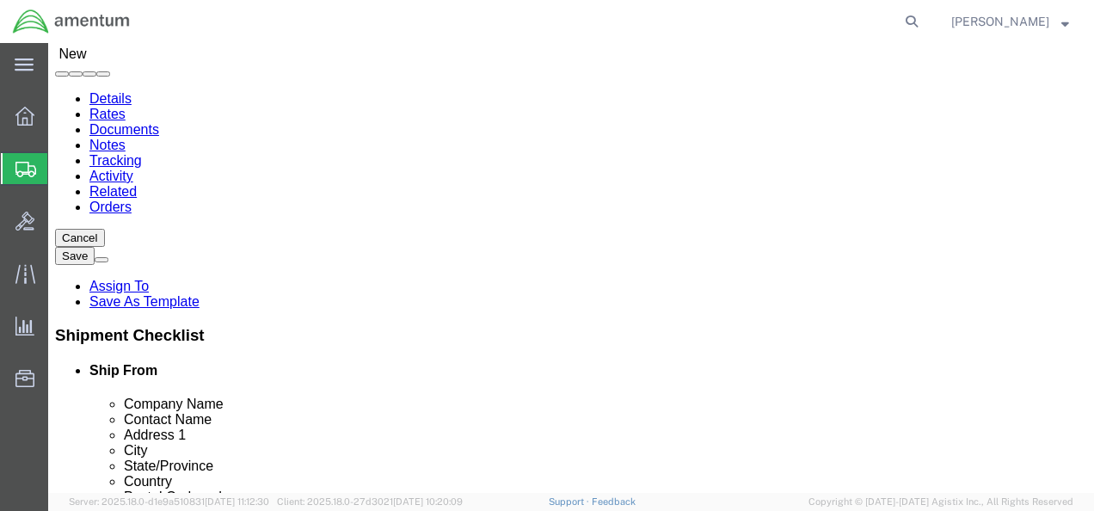
click div "Location My Profile Location [PHONE_NUMBER] [PHONE_NUMBER] [PHONE_NUMBER] [PHON…"
click input "[PERSON_NAME]"
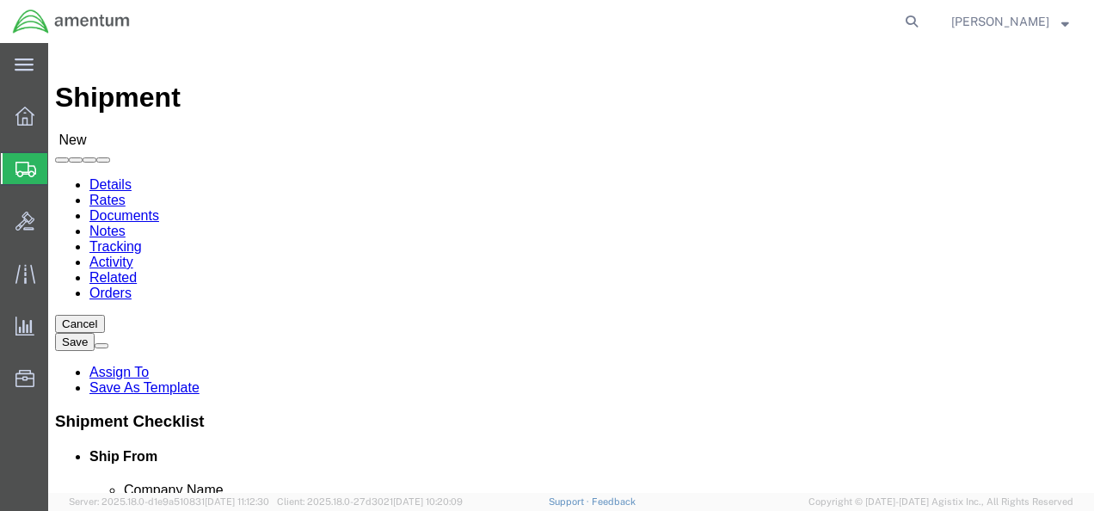
type input "[PERSON_NAME]"
click input "text"
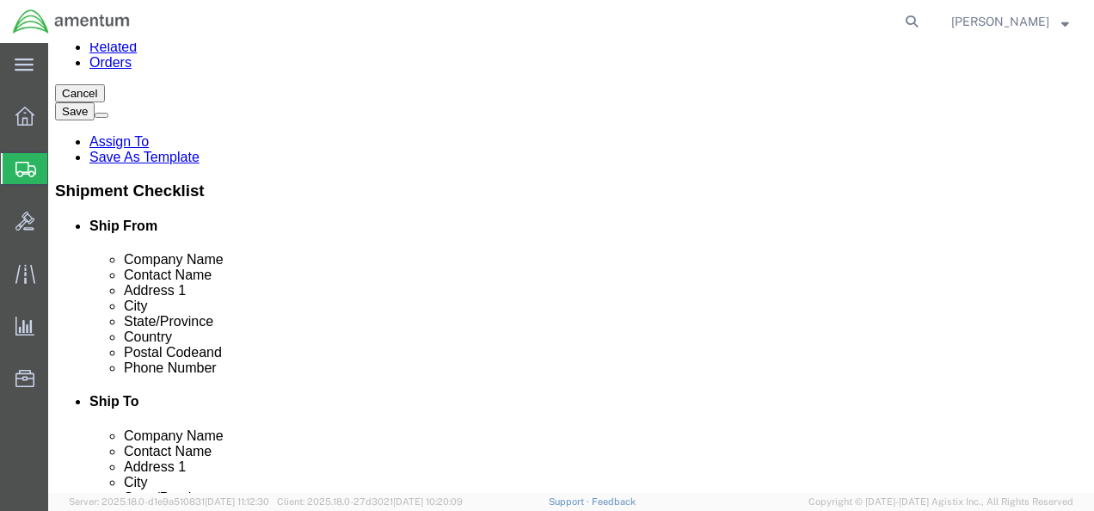
scroll to position [268, 0]
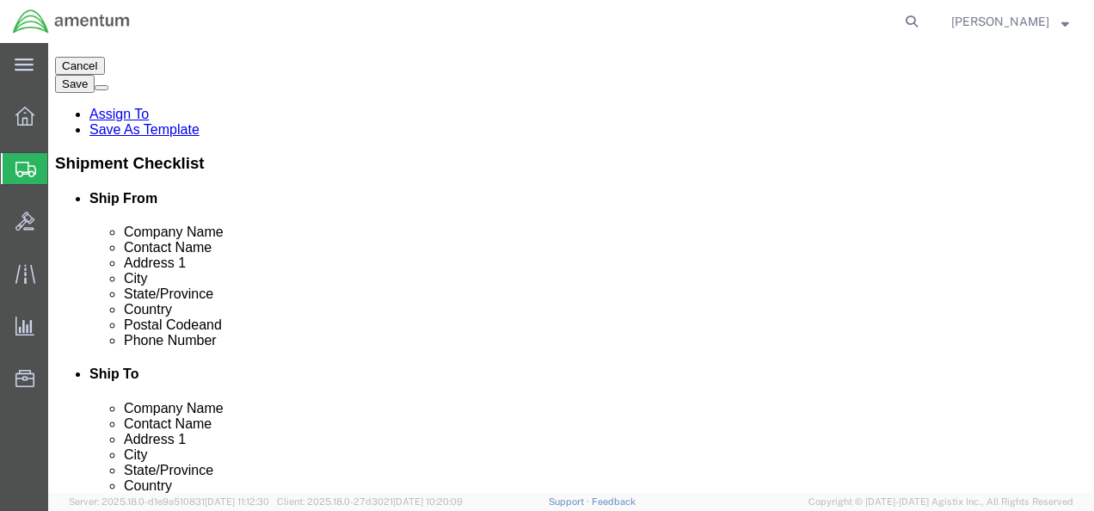
click input "[PHONE_NUMBER]"
type input "[PHONE_NUMBER]"
drag, startPoint x: 659, startPoint y: 363, endPoint x: 666, endPoint y: 355, distance: 10.4
click input "[PERSON_NAME][EMAIL_ADDRESS][PERSON_NAME][DOMAIN_NAME]"
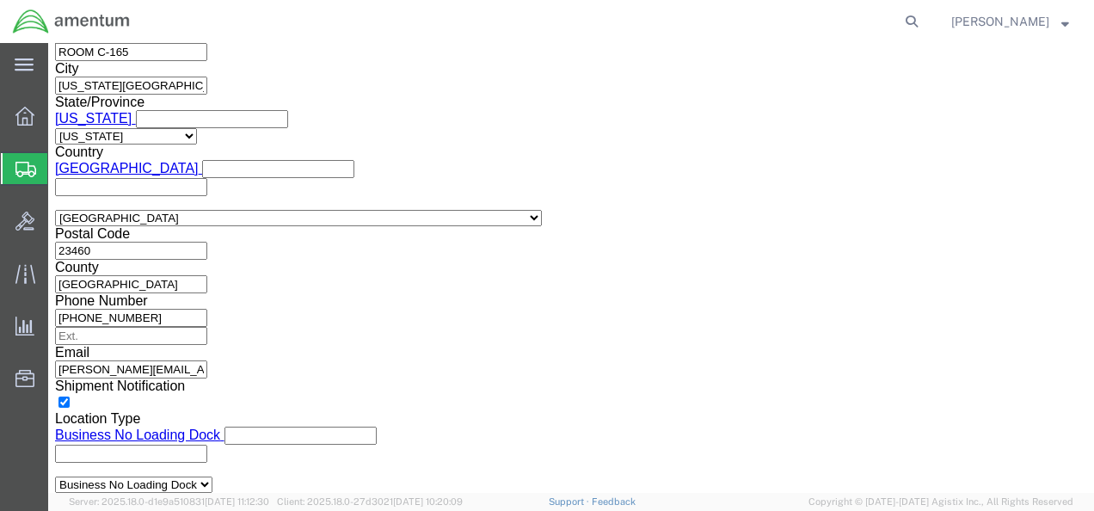
scroll to position [1190, 0]
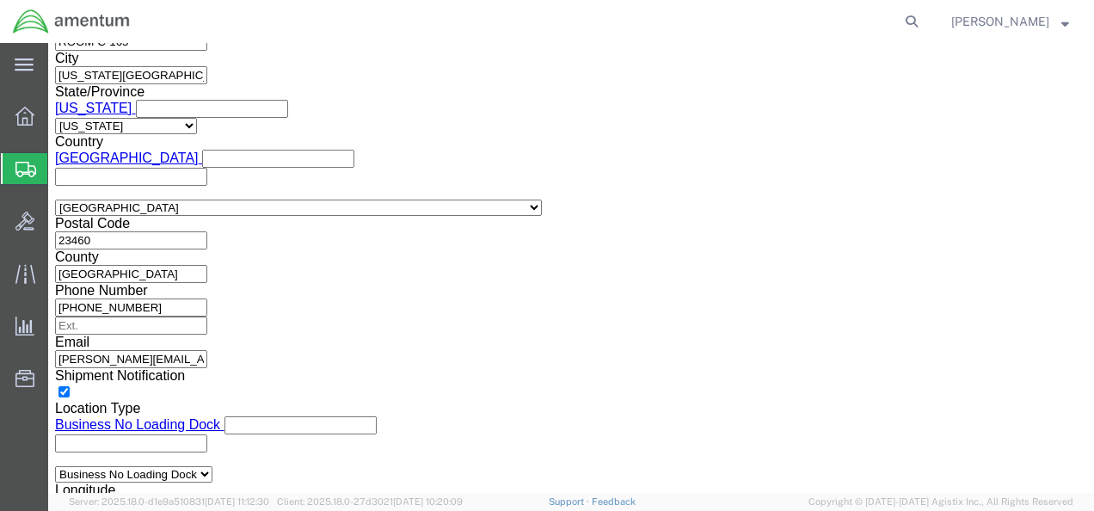
type input "[PERSON_NAME][EMAIL_ADDRESS][PERSON_NAME][DOMAIN_NAME]"
click button "Continue"
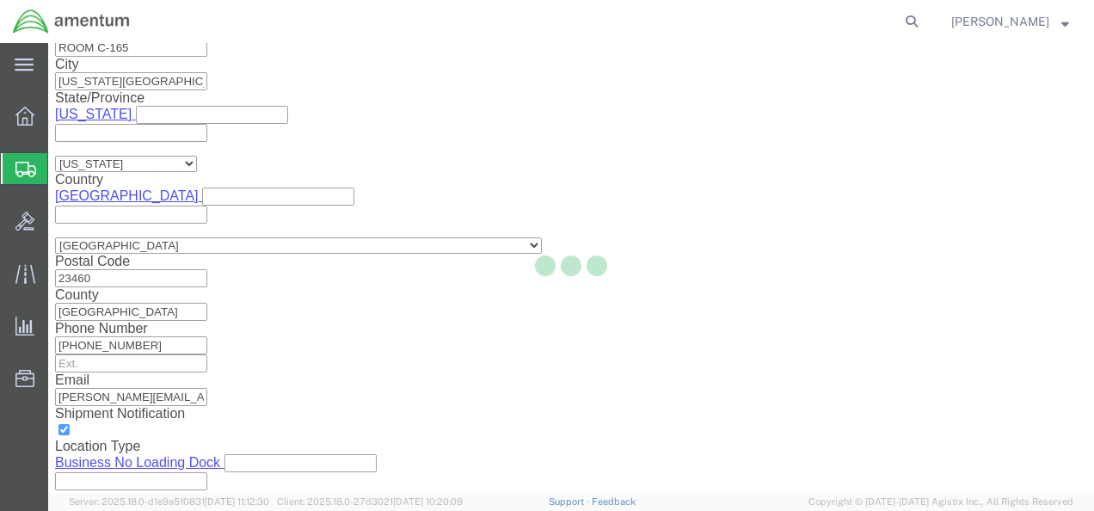
scroll to position [127, 0]
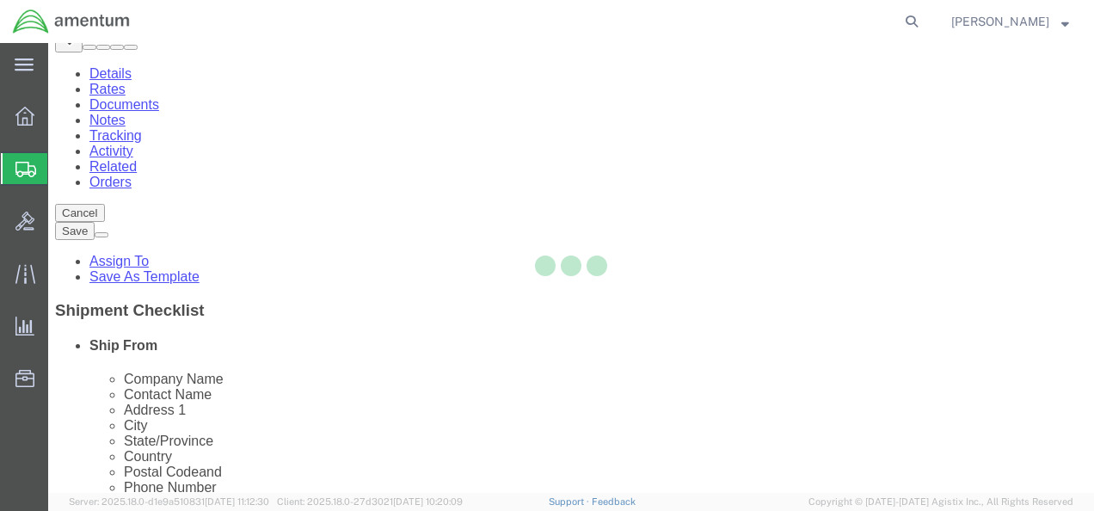
select select "CBOX"
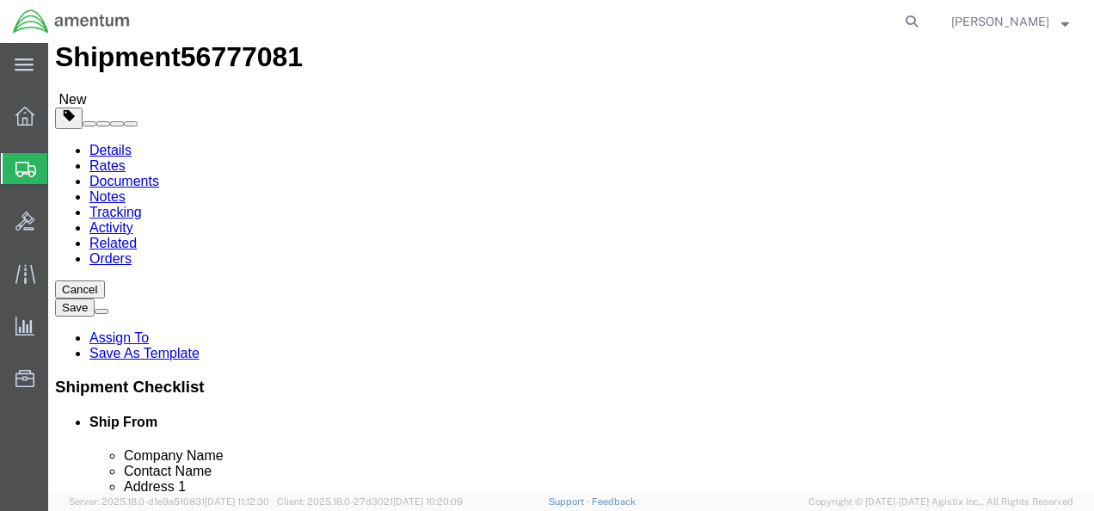
scroll to position [86, 0]
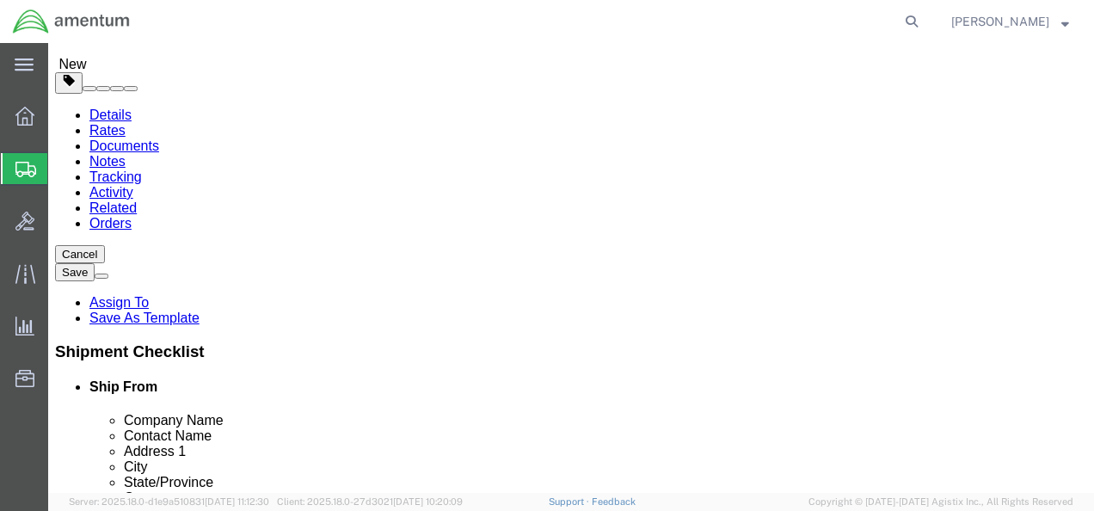
click select "Select BCK Boxes Bale(s) Basket(s) Bolt(s) Bottle(s) Buckets Bulk Bundle(s) Can…"
drag, startPoint x: 204, startPoint y: 342, endPoint x: 124, endPoint y: 341, distance: 80.0
click div "Weight Total weight of packages in pounds or kilograms 0.00 Select kgs lbs Ship…"
type input "8.00"
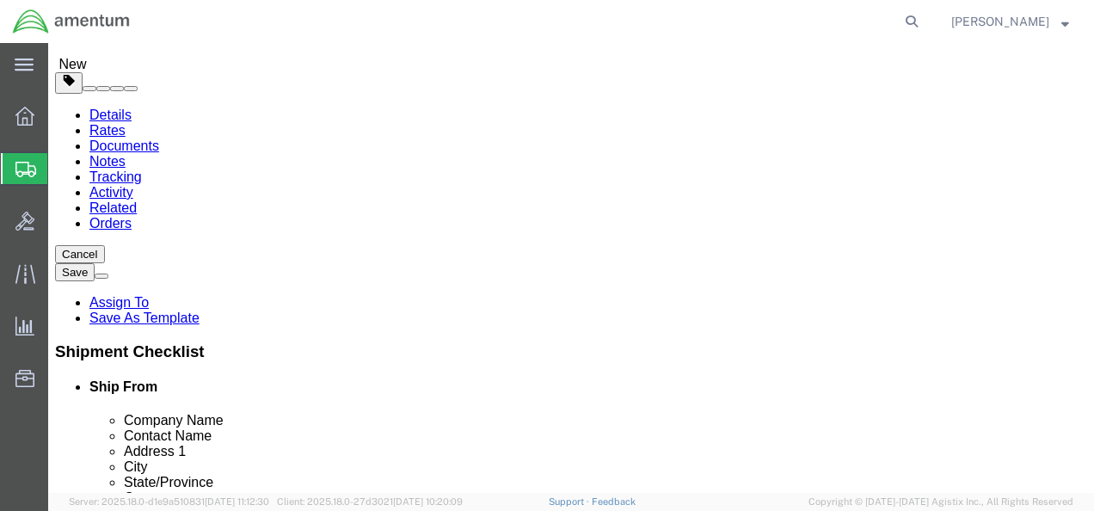
click link "Add Content"
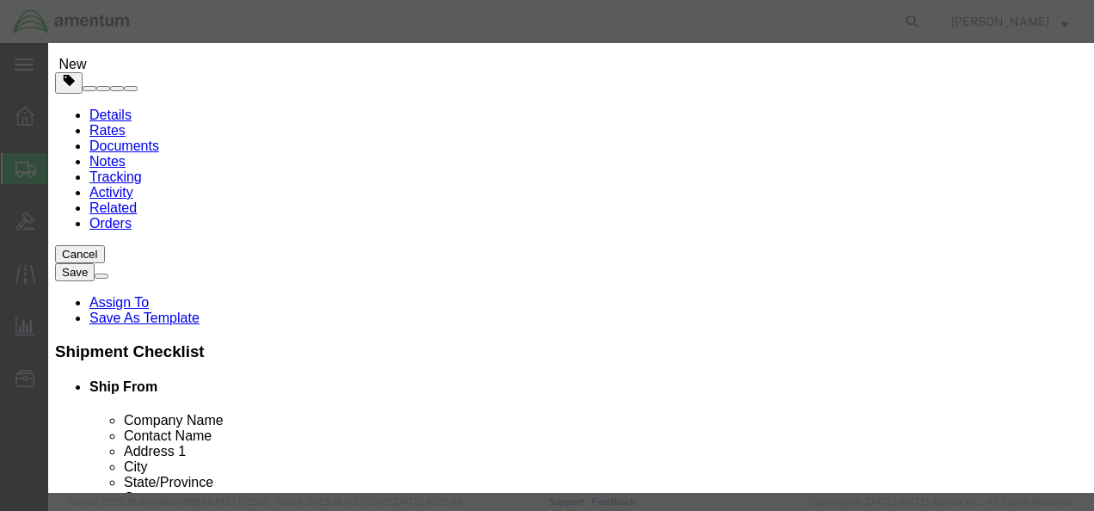
click button "Close"
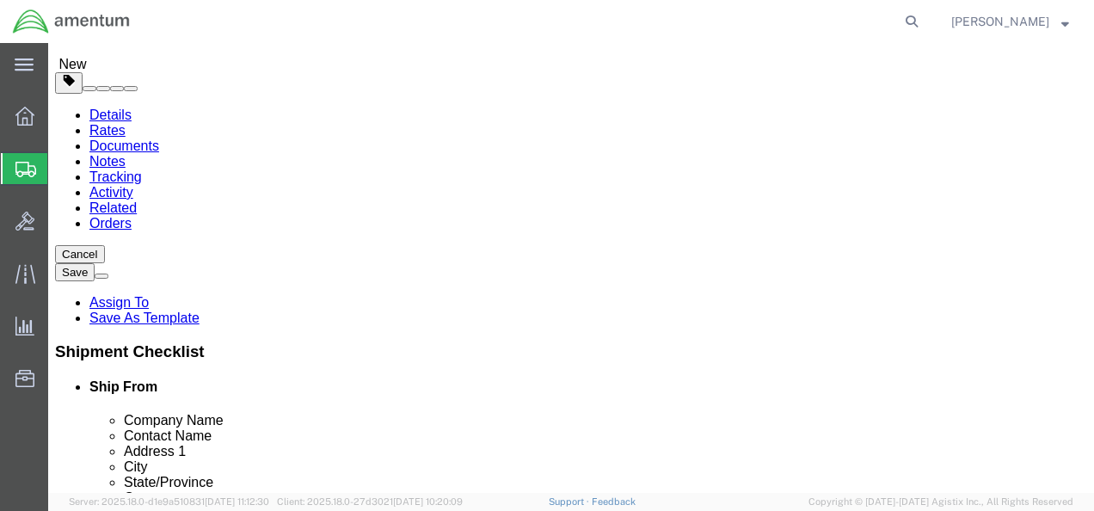
click input "text"
type input "12"
click input "text"
type input "12"
click input "text"
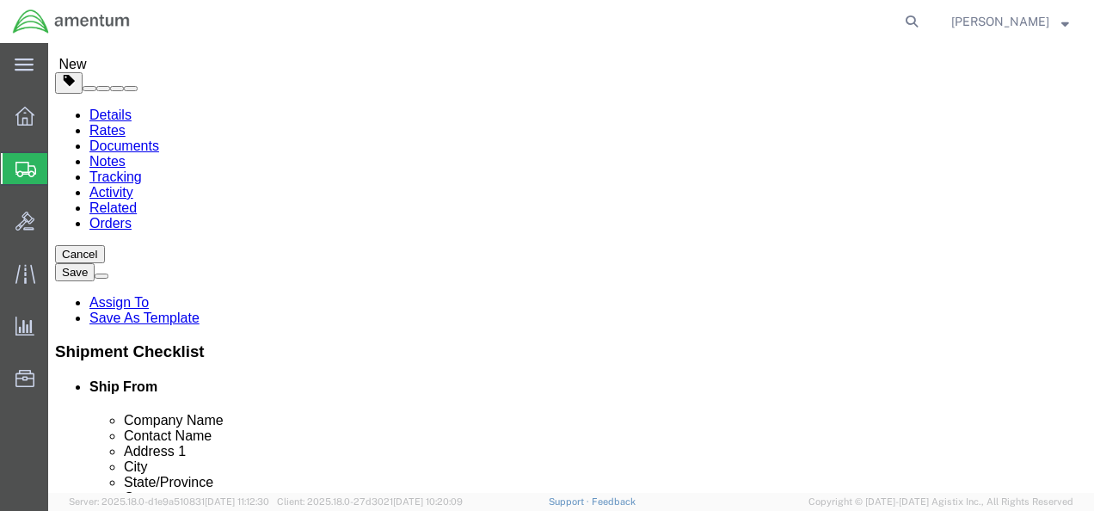
type input "12"
click link "Add Content"
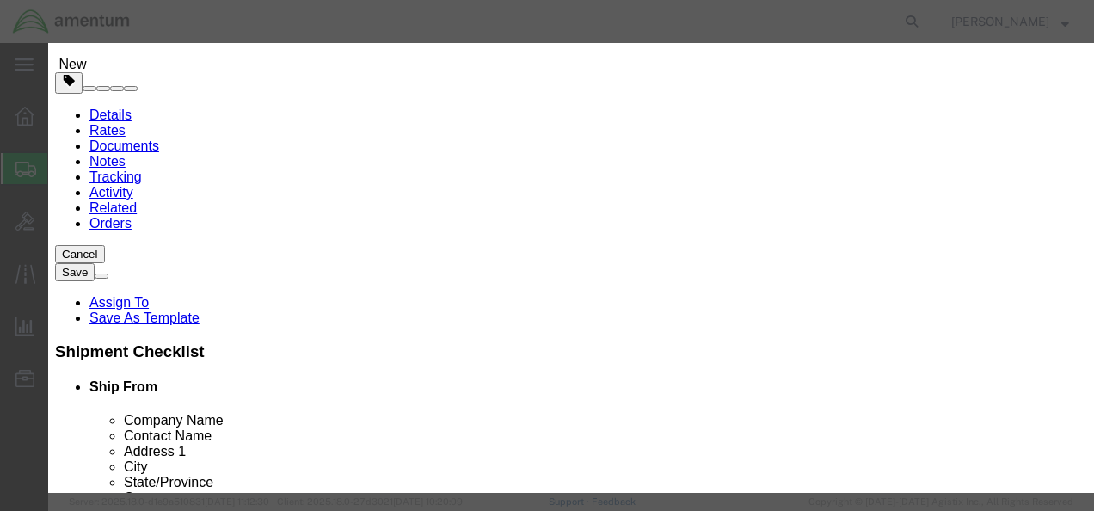
click input "text"
type input "d"
drag, startPoint x: 469, startPoint y: 130, endPoint x: 220, endPoint y: 138, distance: 248.6
click input "DOWSIL SILICONE-BUILDING SEALANT"
type input "DOWSIL SILICONE-BUILDING SEALANT"
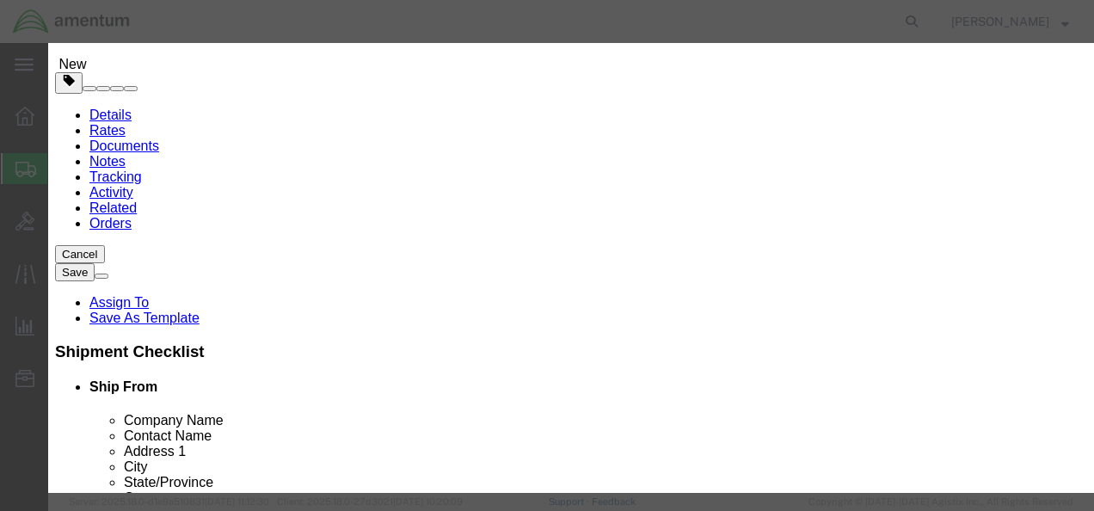
click textarea
paste textarea "DOWSIL SILICONE-BUILDING SEALANT"
type textarea "DOWSIL SILICONE-BUILDING SEALANT"
drag, startPoint x: 273, startPoint y: 131, endPoint x: 282, endPoint y: 123, distance: 11.6
click input "DOWSIL SILICONE-BUILDING SEALANT"
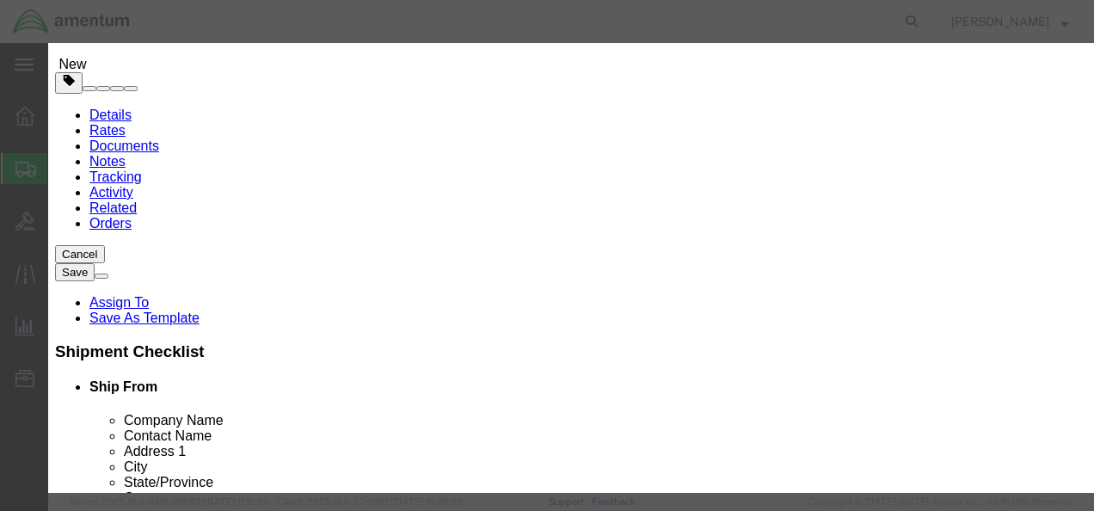
type input "DOWSIL 795 SILICONE-BUILDING SEALANT"
drag, startPoint x: 731, startPoint y: 131, endPoint x: 741, endPoint y: 124, distance: 12.4
click textarea "DOWSIL SILICONE-BUILDING SEALANT"
type textarea "DOWSIL795 SILICONE-BUILDING SEALANT"
drag, startPoint x: 277, startPoint y: 169, endPoint x: 189, endPoint y: 174, distance: 87.8
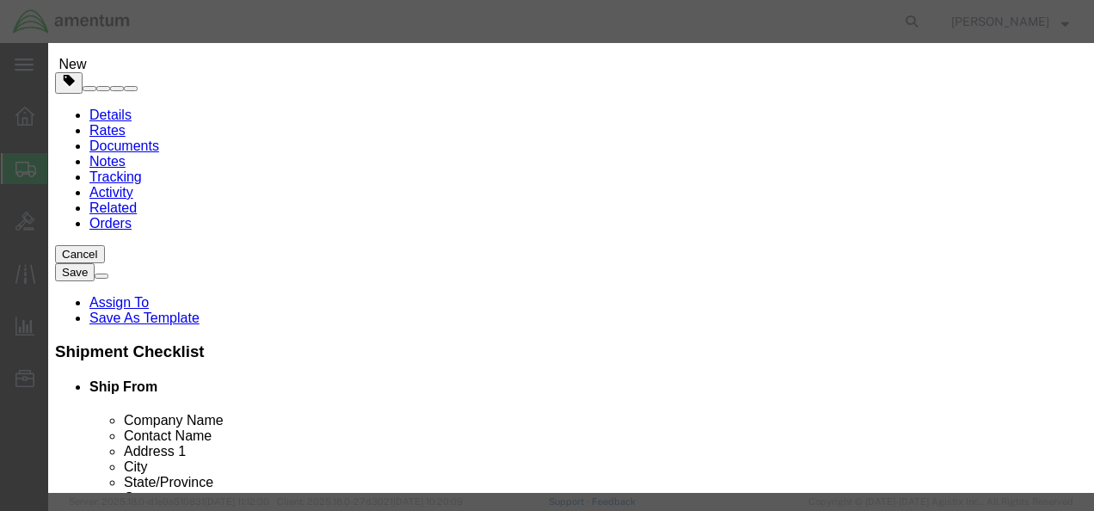
click div "Pieces 0 Select Bag Barrels 100Board Feet Bottle Box Blister Pack Carats Can Ca…"
type input "6"
click div "Commodity library"
click select "Select 50 55 60 65 70 85 92.5 100 125 175 250 300 400"
select select "50"
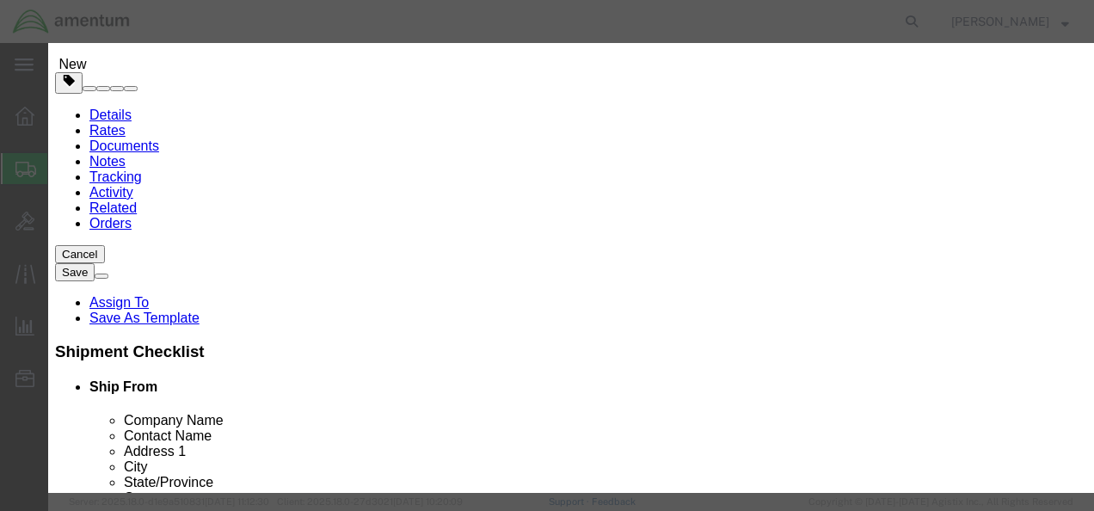
click select "Select 50 55 60 65 70 85 92.5 100 125 175 250 300 400"
click input "text"
type input "$367.00"
click button "Save & Close"
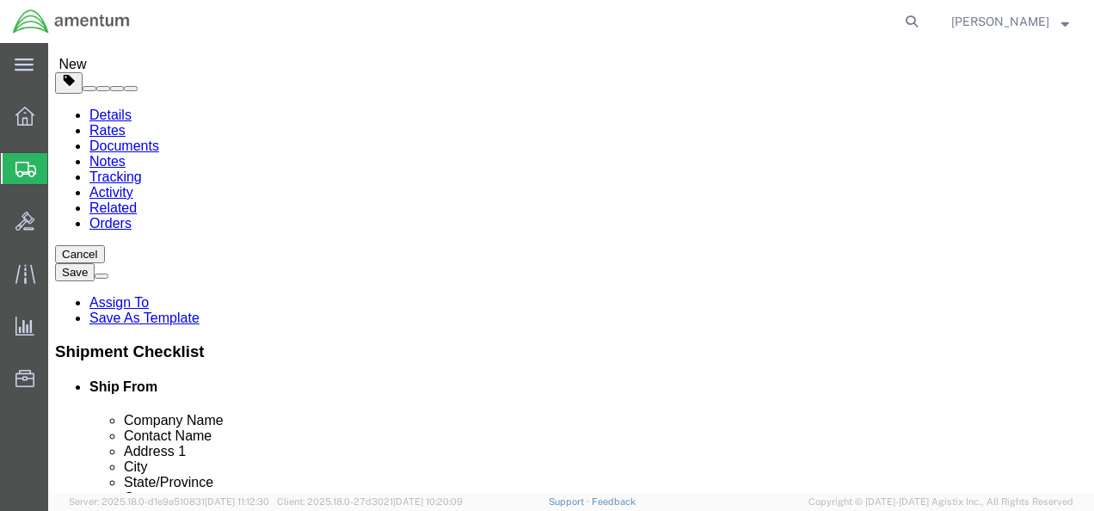
click button "Save"
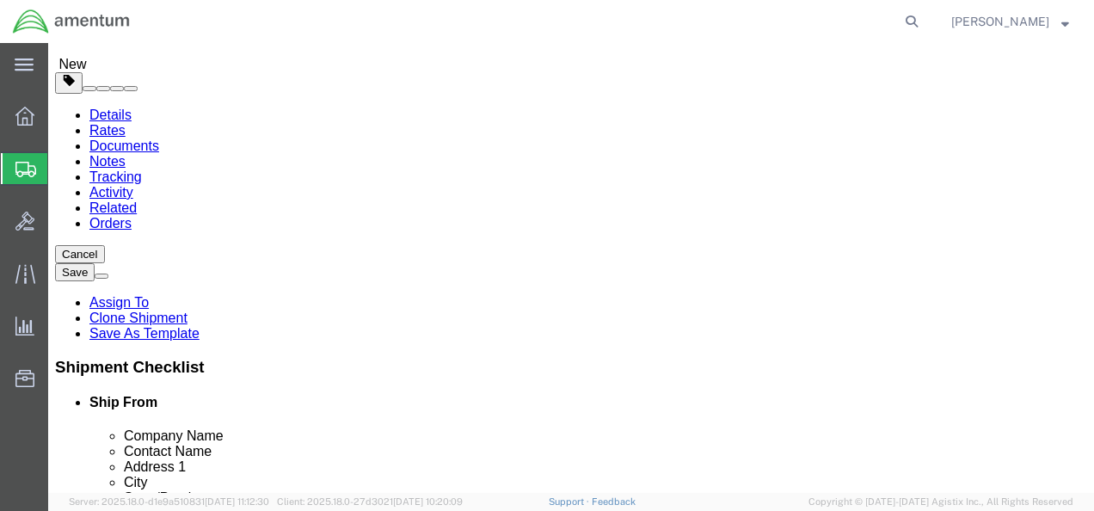
drag, startPoint x: 48, startPoint y: 22, endPoint x: 234, endPoint y: 27, distance: 185.8
click h1 "Shipment 56777081"
drag, startPoint x: 230, startPoint y: 28, endPoint x: 212, endPoint y: 17, distance: 21.5
copy h1 "Shipment 56777081"
